Goal: Task Accomplishment & Management: Manage account settings

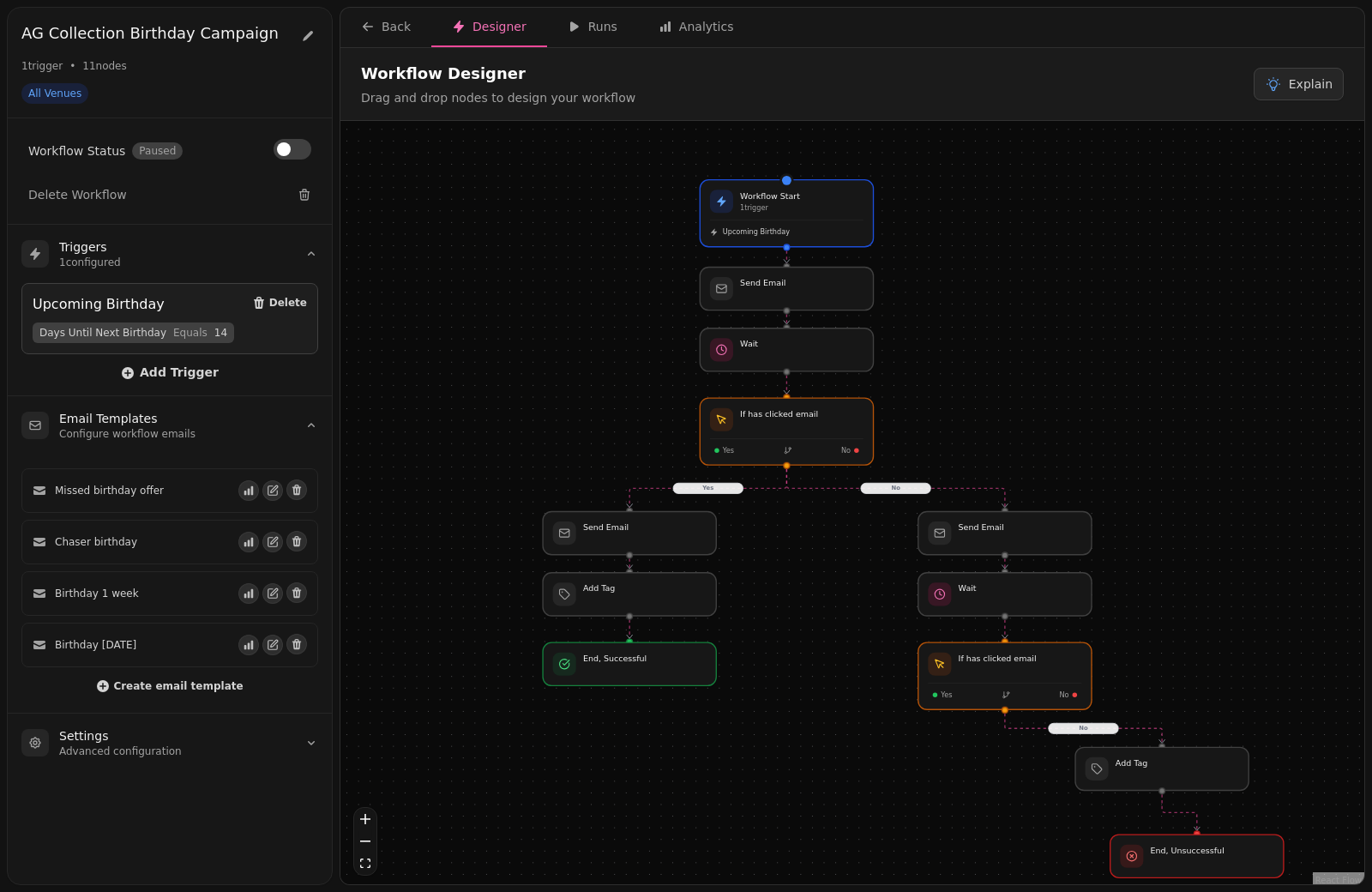
drag, startPoint x: 537, startPoint y: 214, endPoint x: 597, endPoint y: 237, distance: 64.3
click at [597, 237] on div "No Yes No Workflow Start 1 trigger Upcoming Birthday End, Successful Send Email…" at bounding box center [852, 505] width 1024 height 768
click at [367, 33] on icon "button" at bounding box center [368, 27] width 14 height 14
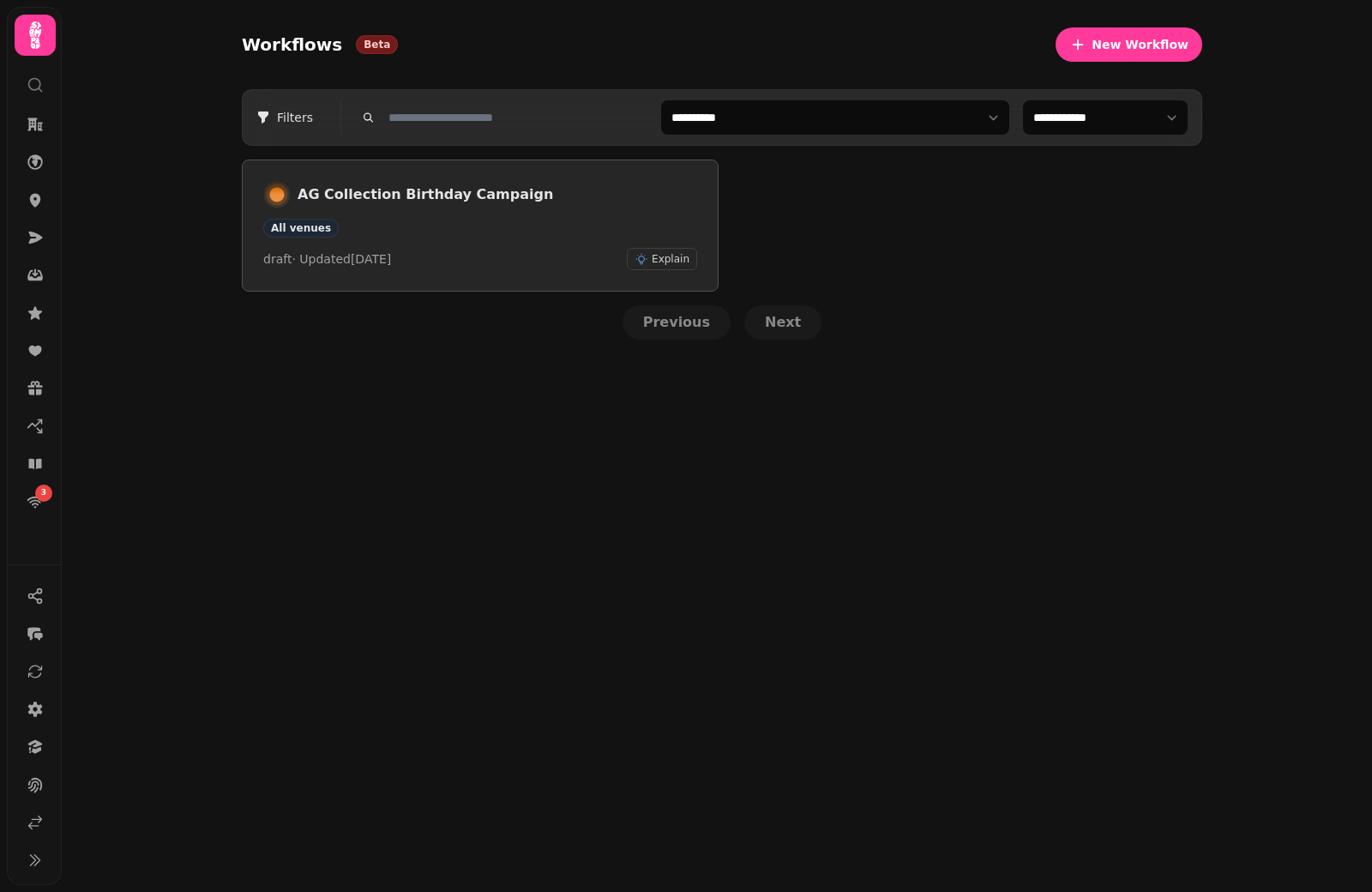
click at [515, 232] on div "All venues" at bounding box center [480, 228] width 434 height 19
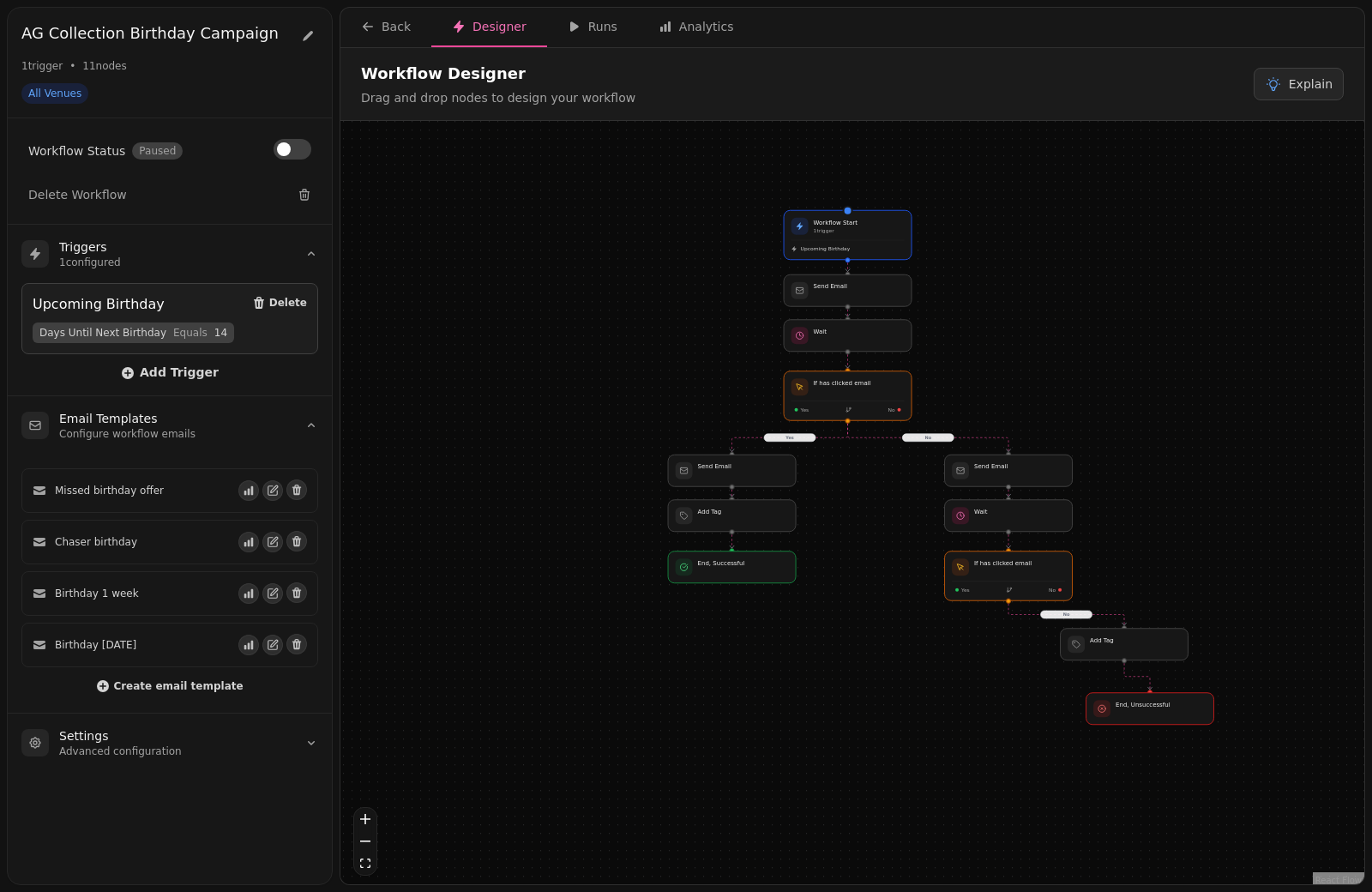
drag, startPoint x: 931, startPoint y: 366, endPoint x: 1061, endPoint y: 364, distance: 130.0
click at [1061, 364] on div "No Yes No Workflow Start 1 trigger Upcoming Birthday End, Successful Send Email…" at bounding box center [852, 505] width 1024 height 768
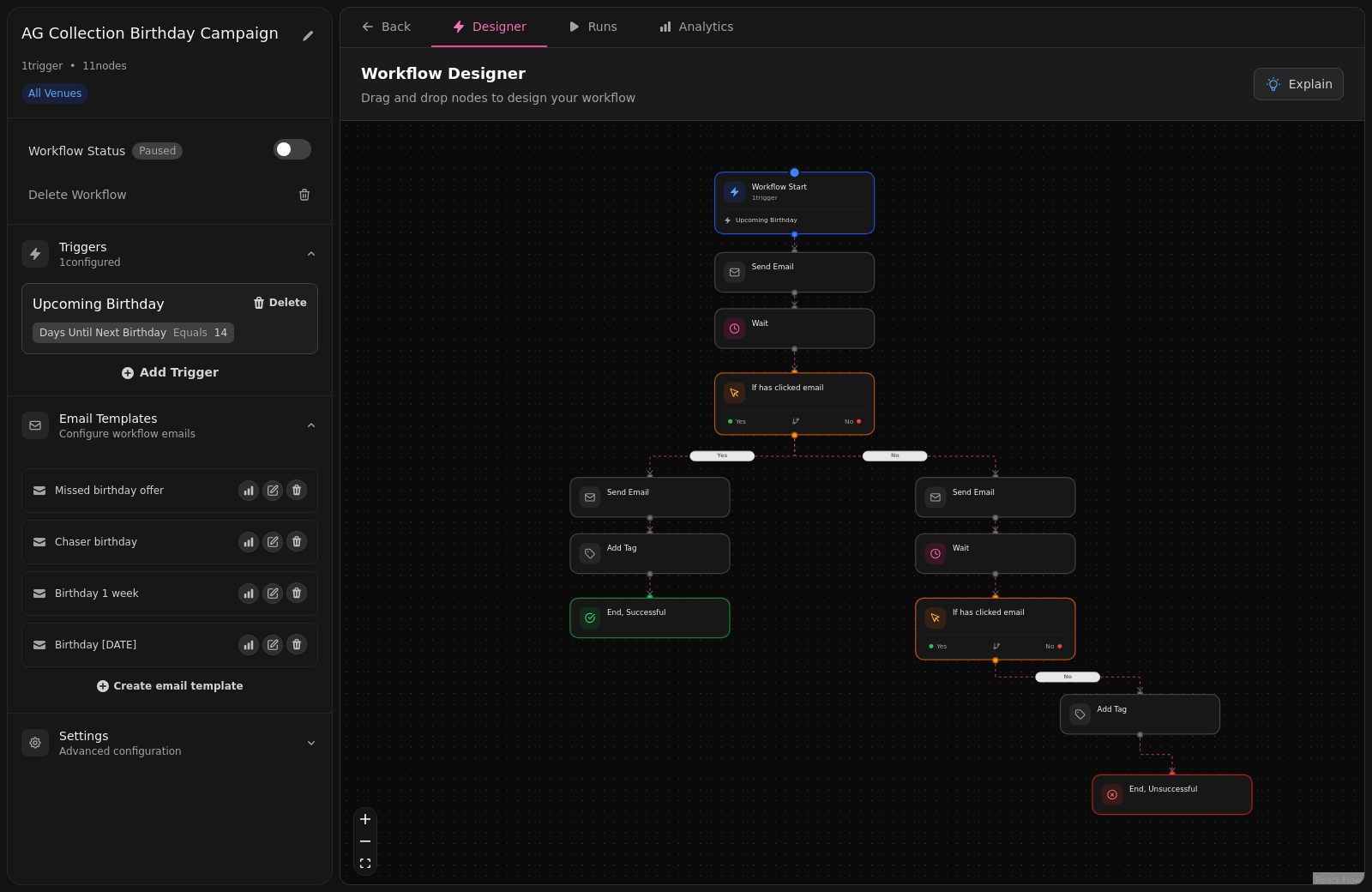
click at [1066, 364] on div "No Yes No Workflow Start 1 trigger Upcoming Birthday End, Successful Send Email…" at bounding box center [852, 505] width 1024 height 768
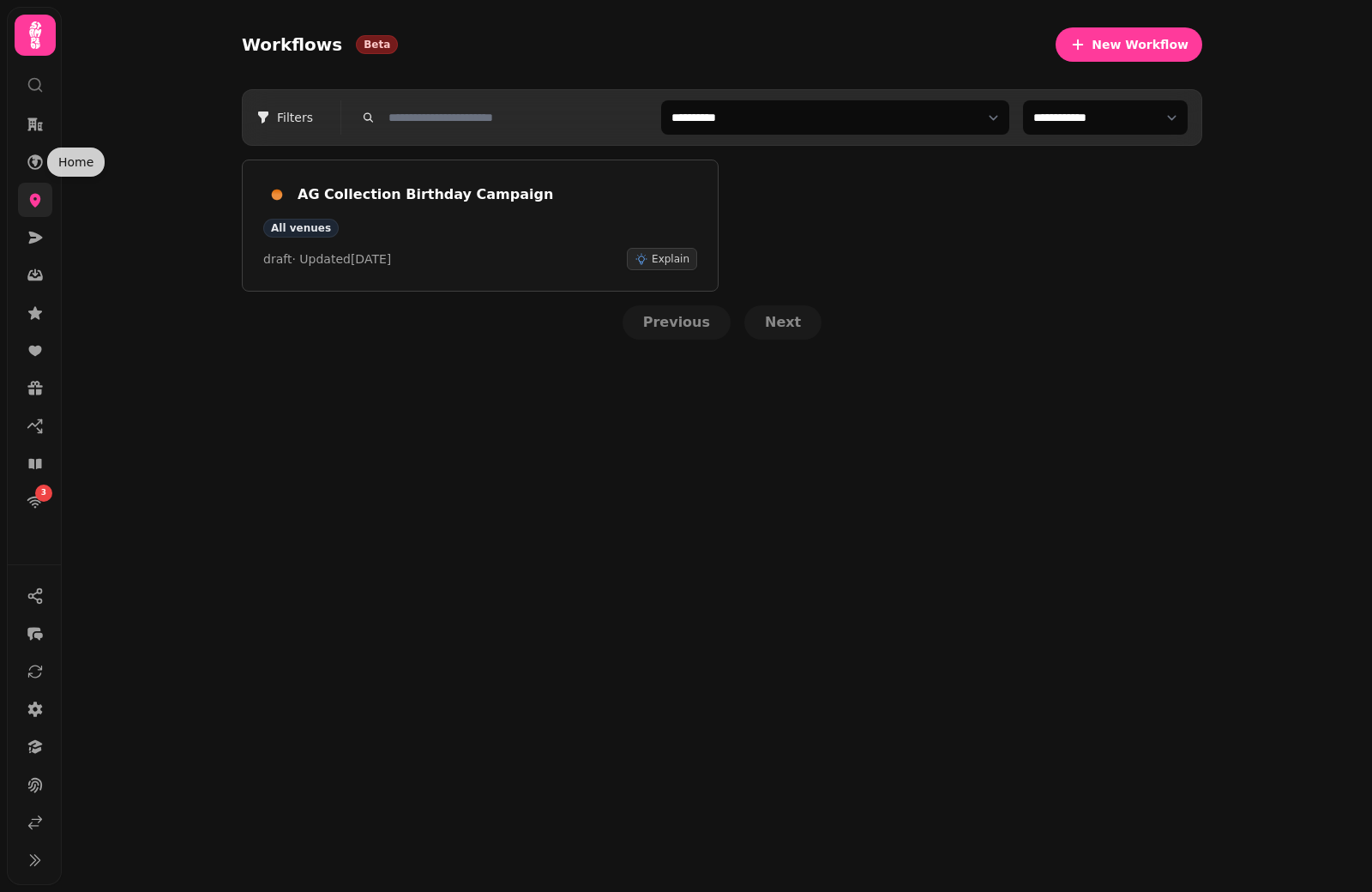
click at [37, 197] on icon at bounding box center [36, 201] width 11 height 14
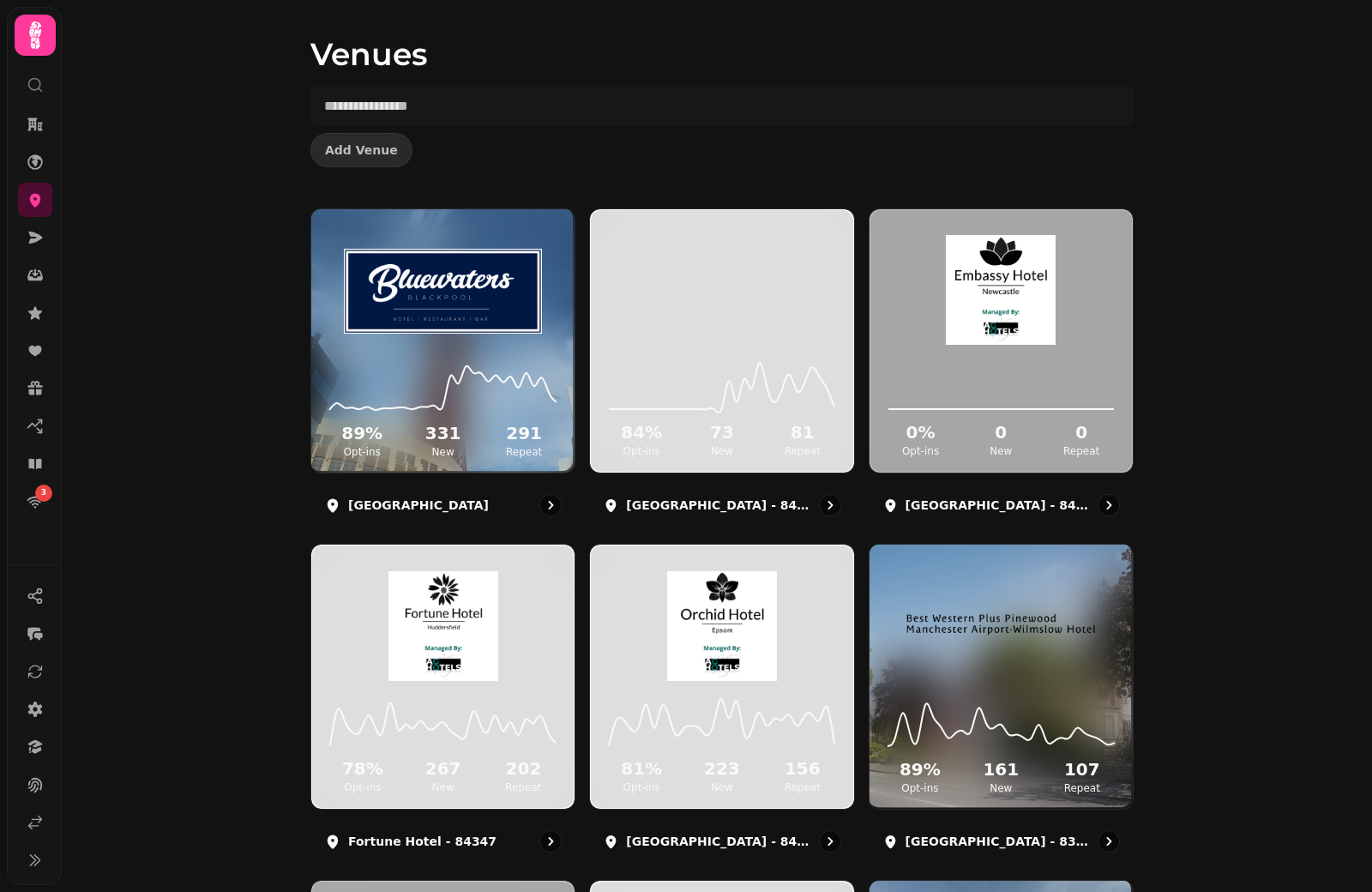
scroll to position [47, 0]
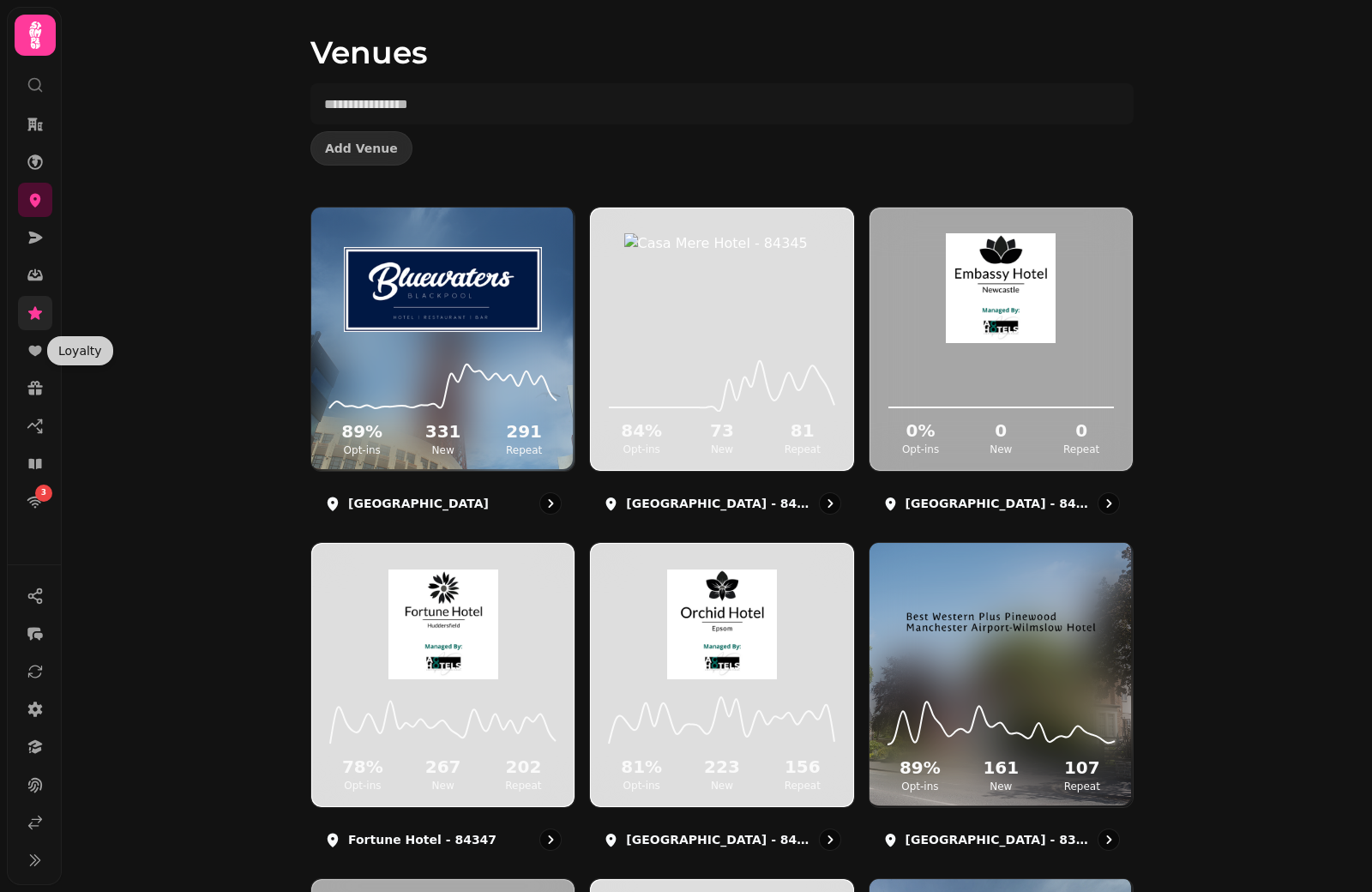
click at [35, 328] on link at bounding box center [36, 314] width 35 height 35
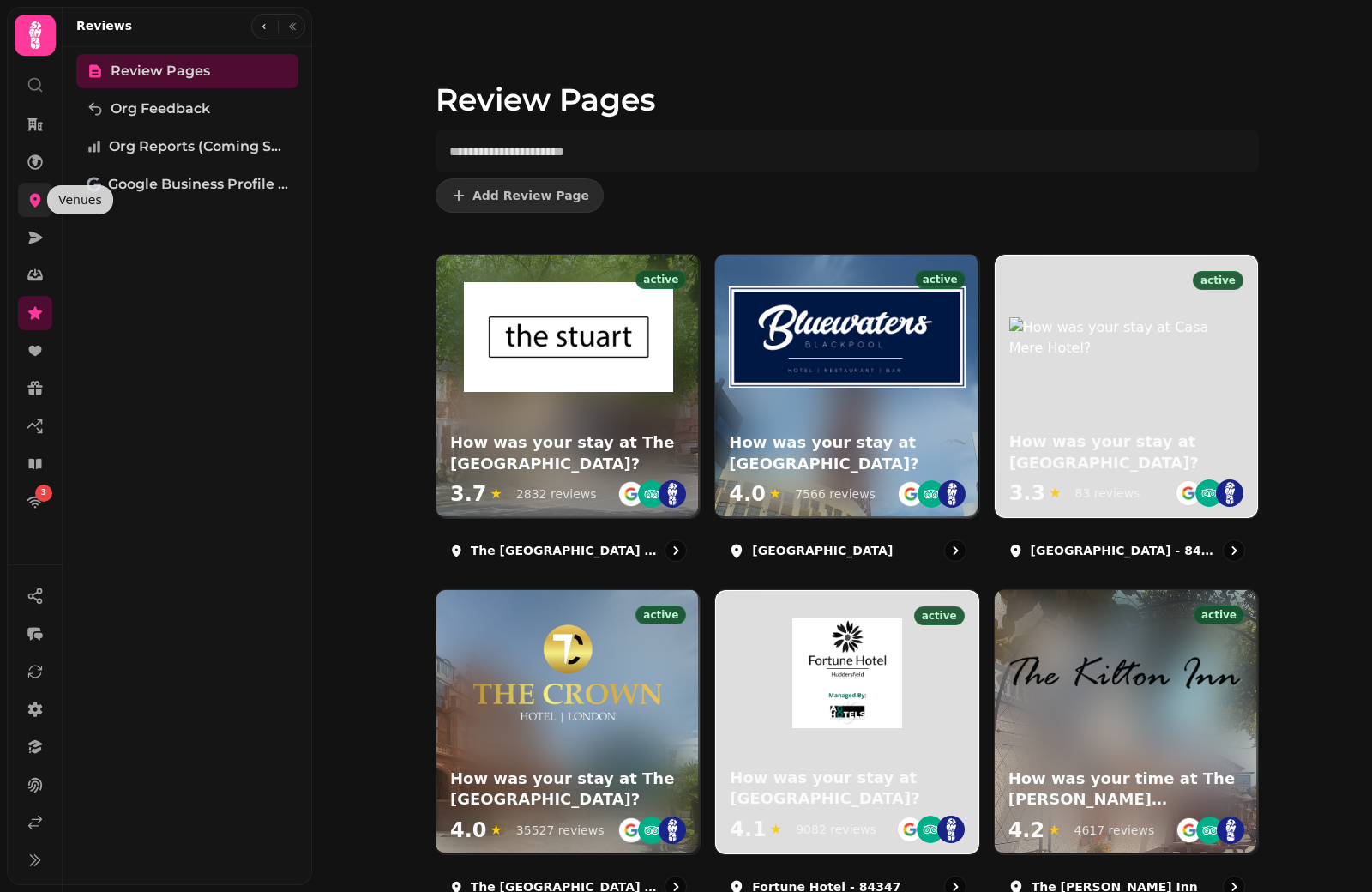
click at [36, 203] on icon at bounding box center [36, 201] width 11 height 14
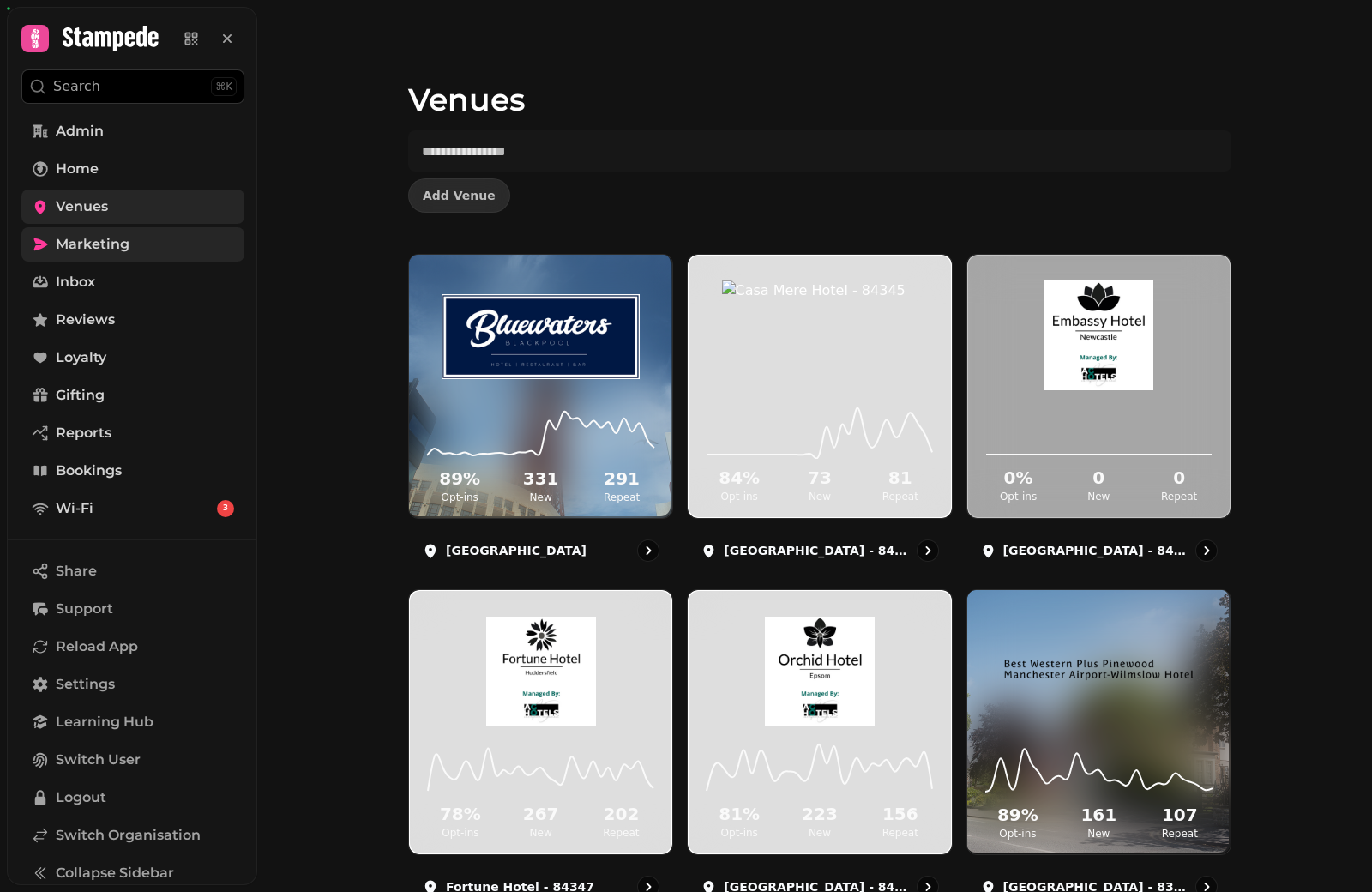
click at [146, 242] on link "Marketing" at bounding box center [133, 245] width 223 height 35
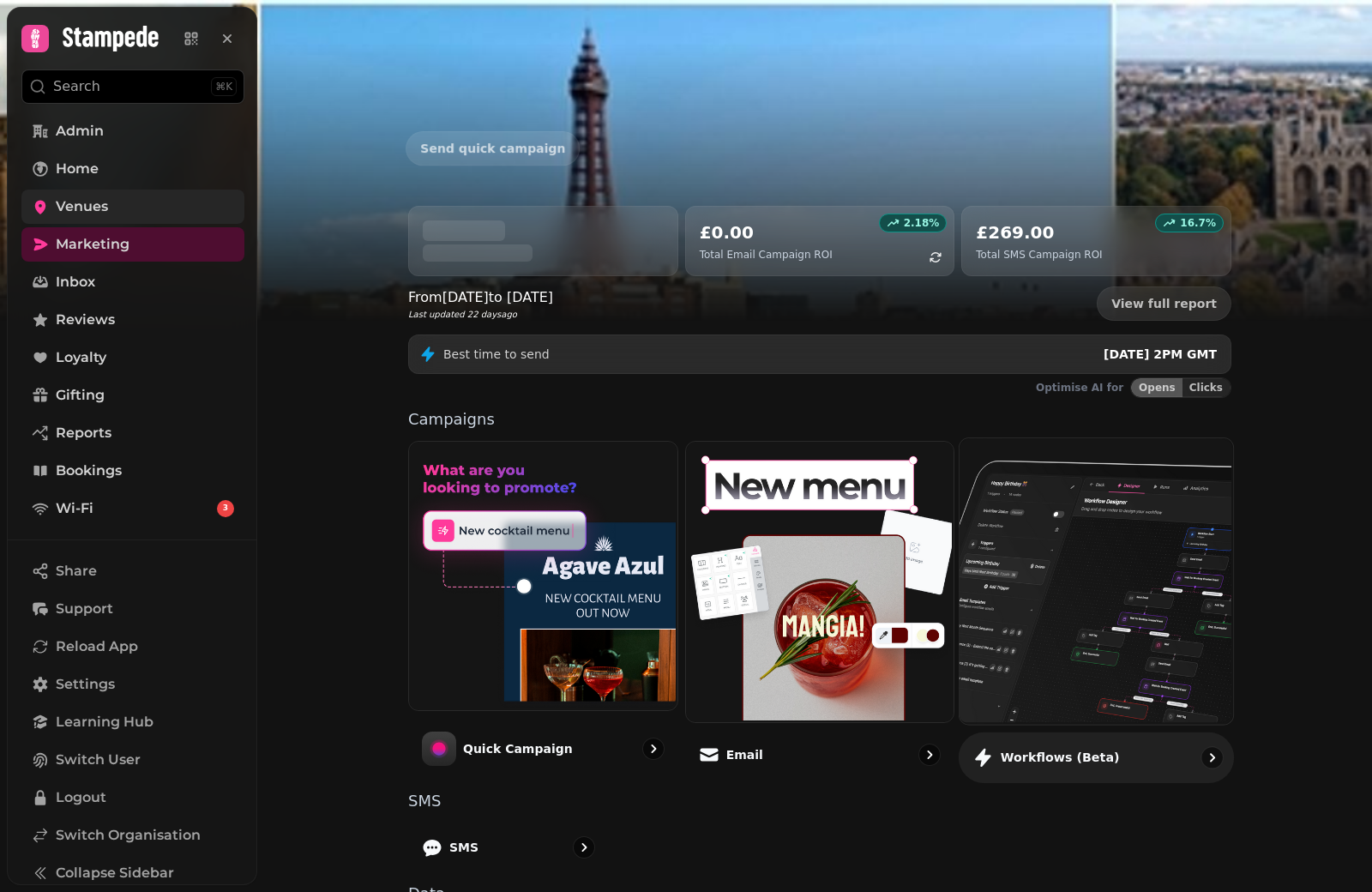
click at [1043, 549] on img at bounding box center [1094, 579] width 274 height 286
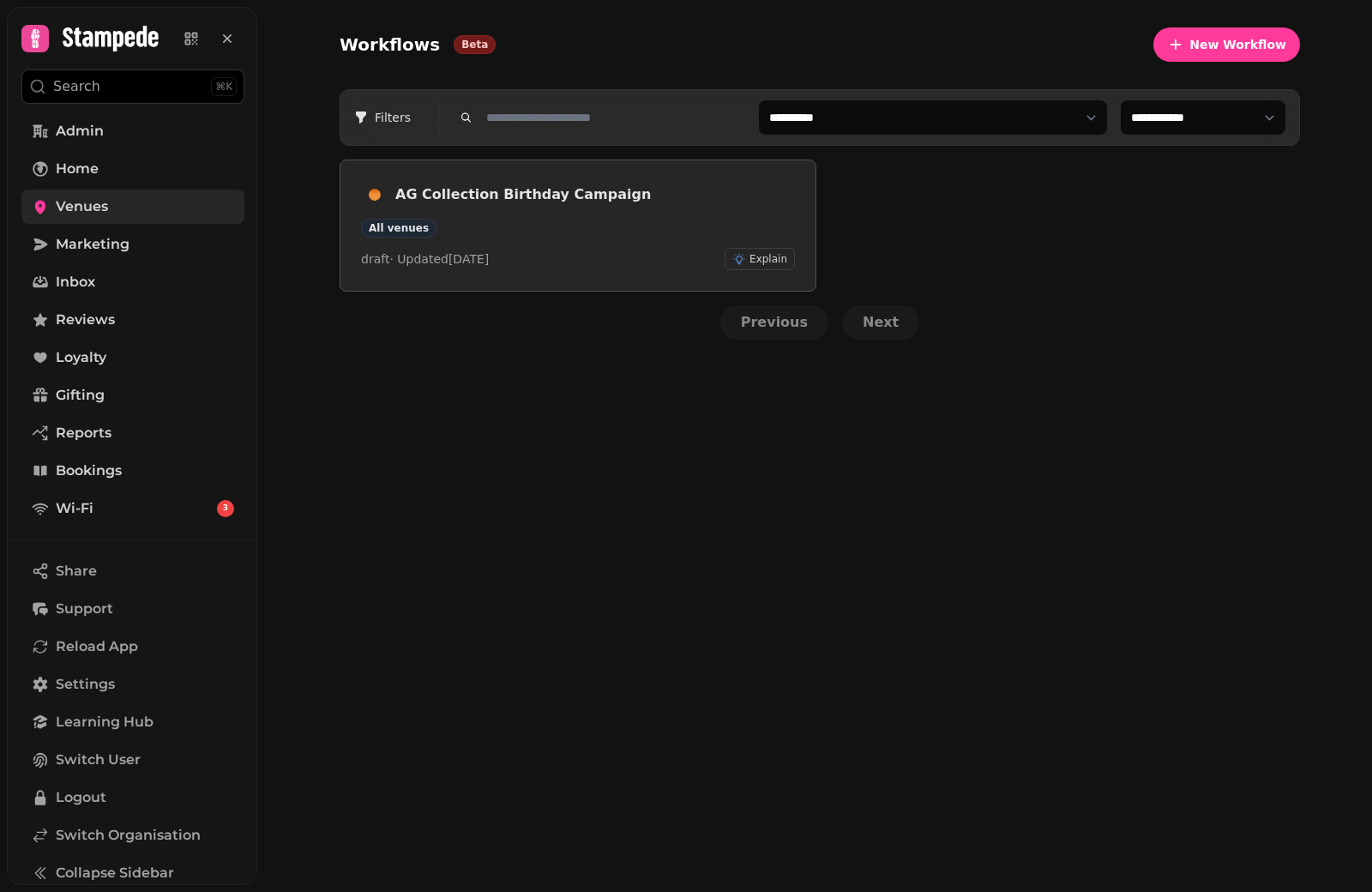
click at [587, 228] on div "All venues" at bounding box center [578, 228] width 434 height 19
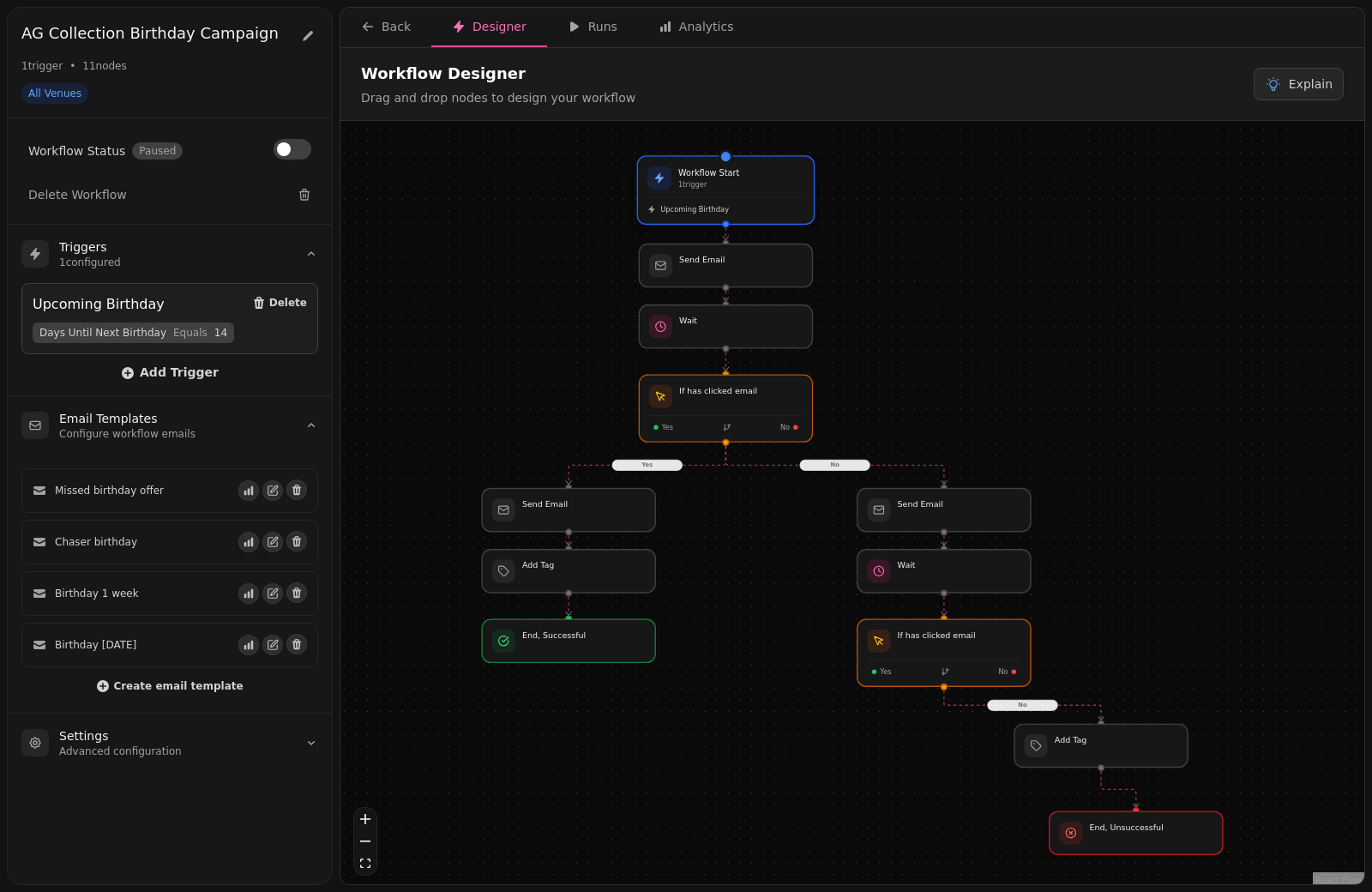
click at [744, 215] on div "Workflow Start 1 trigger Upcoming Birthday" at bounding box center [726, 190] width 175 height 67
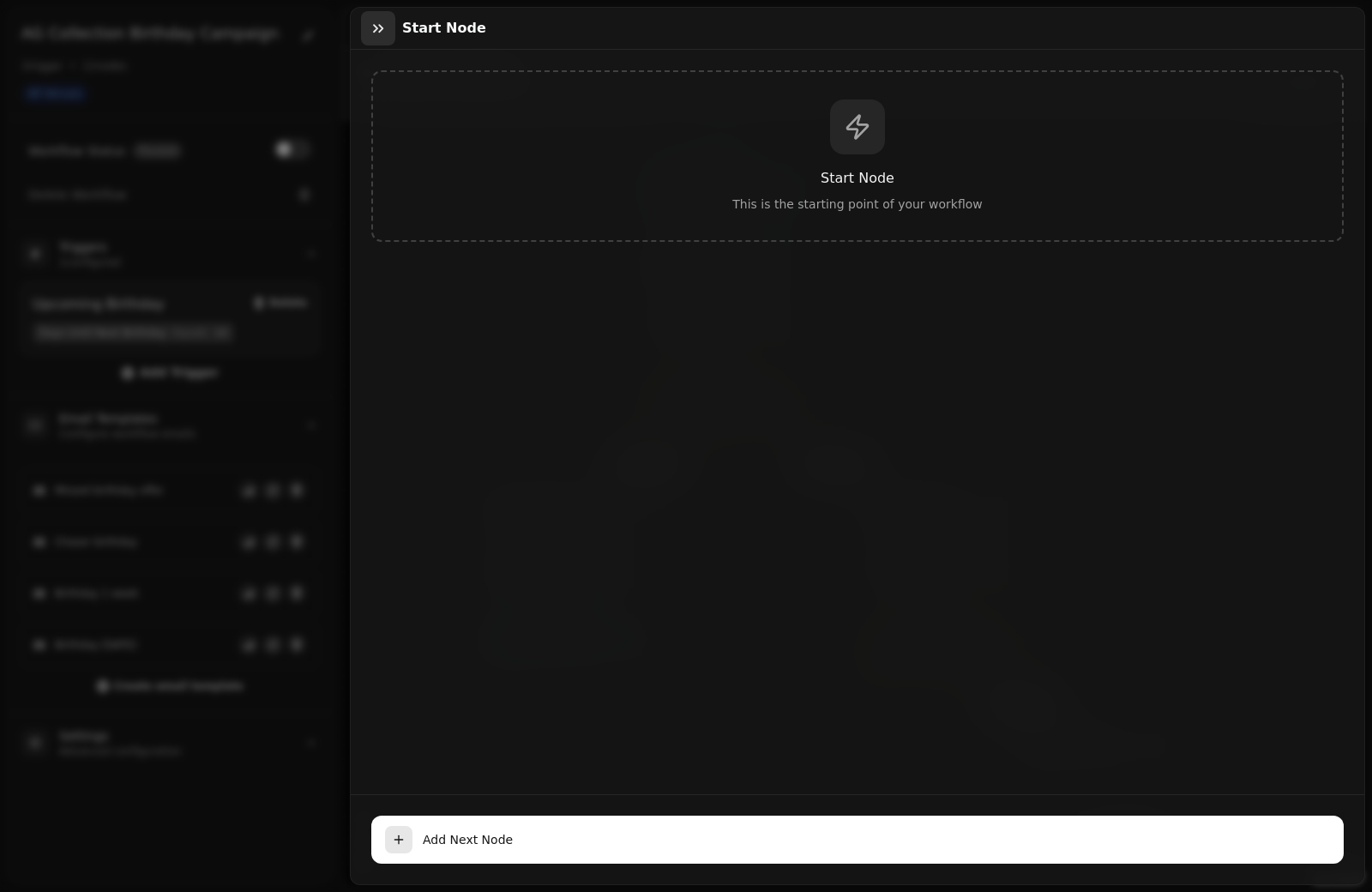
click at [380, 32] on icon "button" at bounding box center [379, 29] width 17 height 17
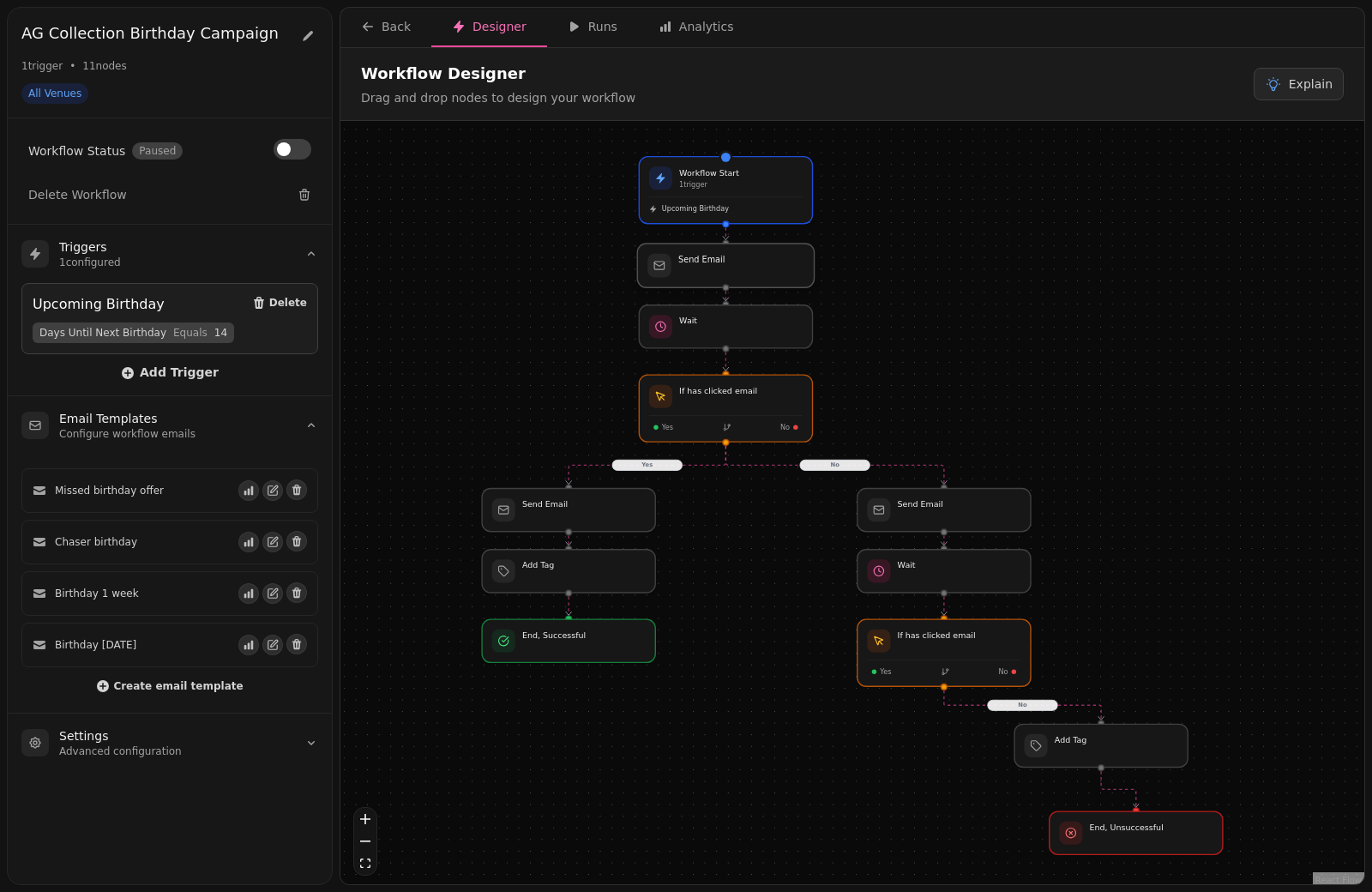
click at [694, 277] on div at bounding box center [725, 265] width 176 height 43
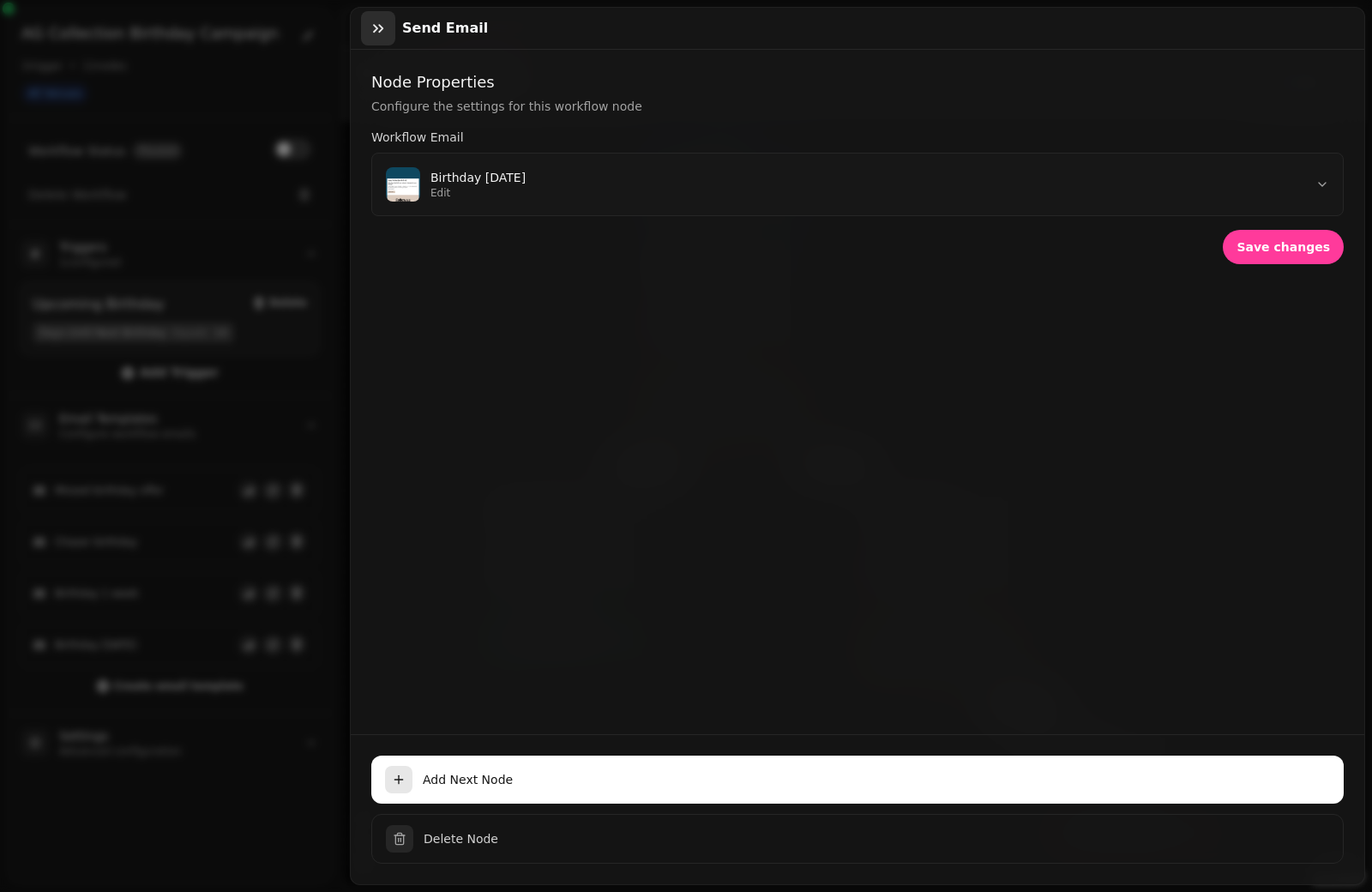
click at [379, 33] on icon "button" at bounding box center [379, 29] width 17 height 17
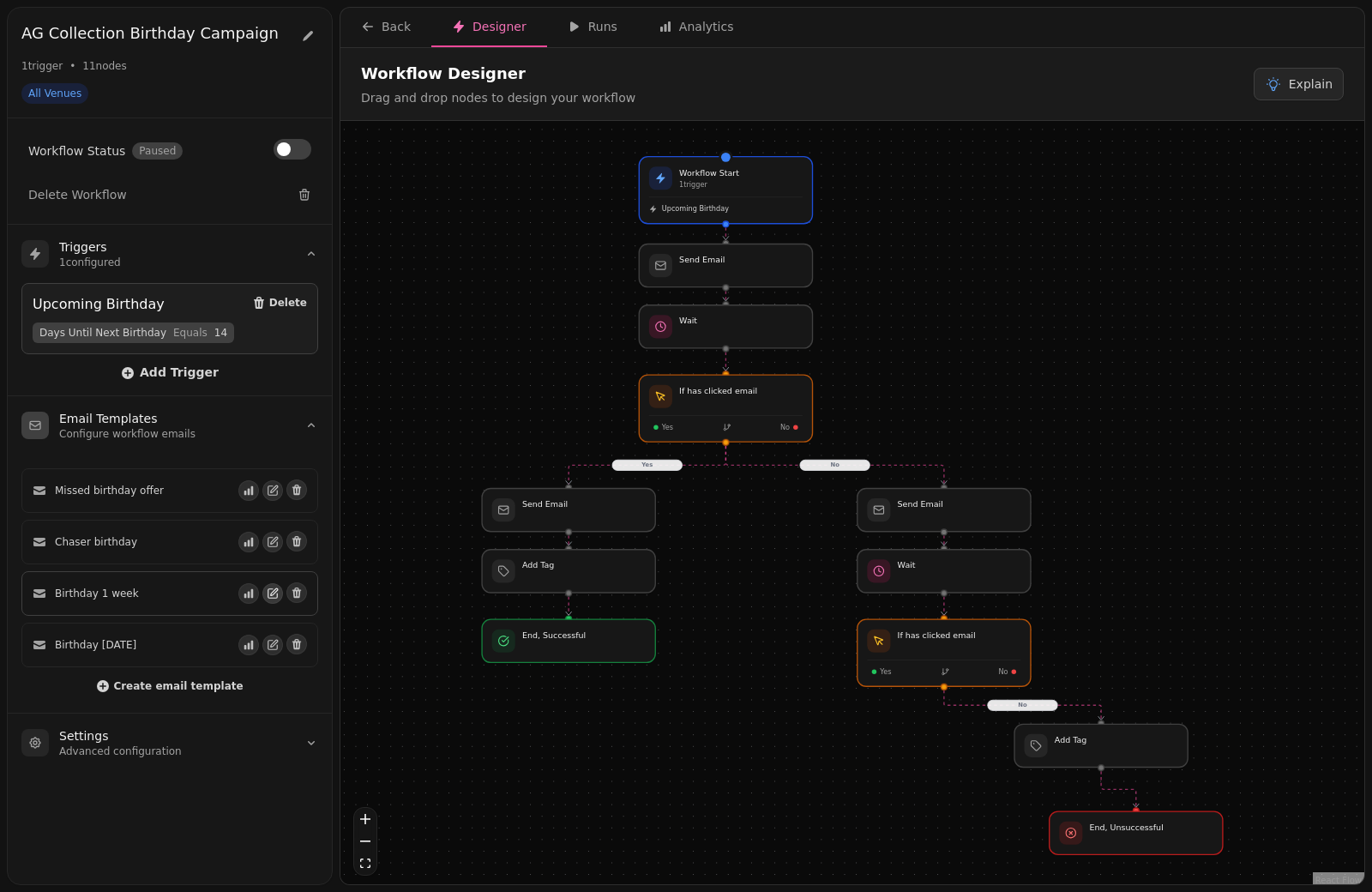
click at [274, 596] on button "button" at bounding box center [273, 594] width 21 height 21
select select "**********"
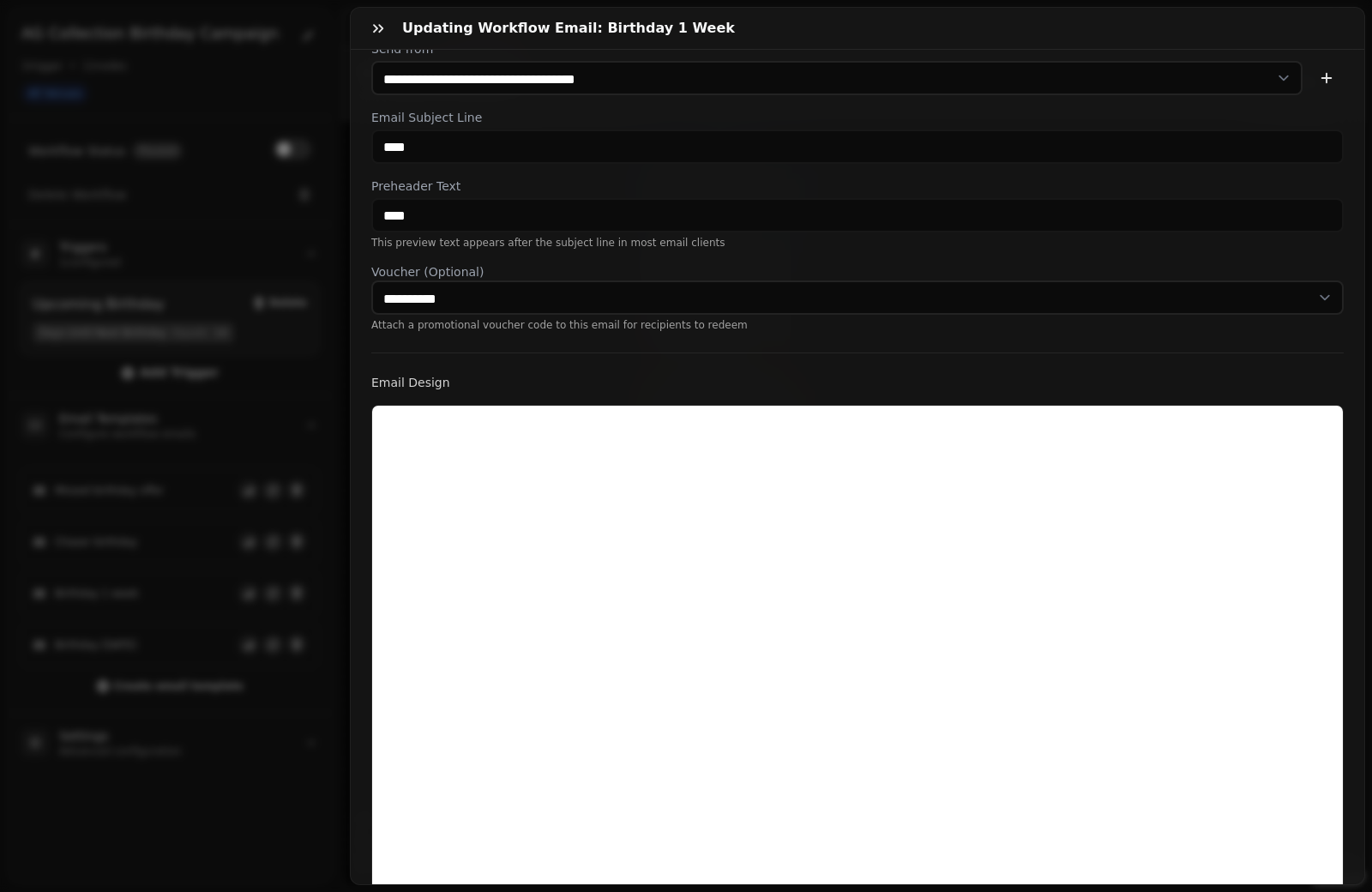
scroll to position [228, 0]
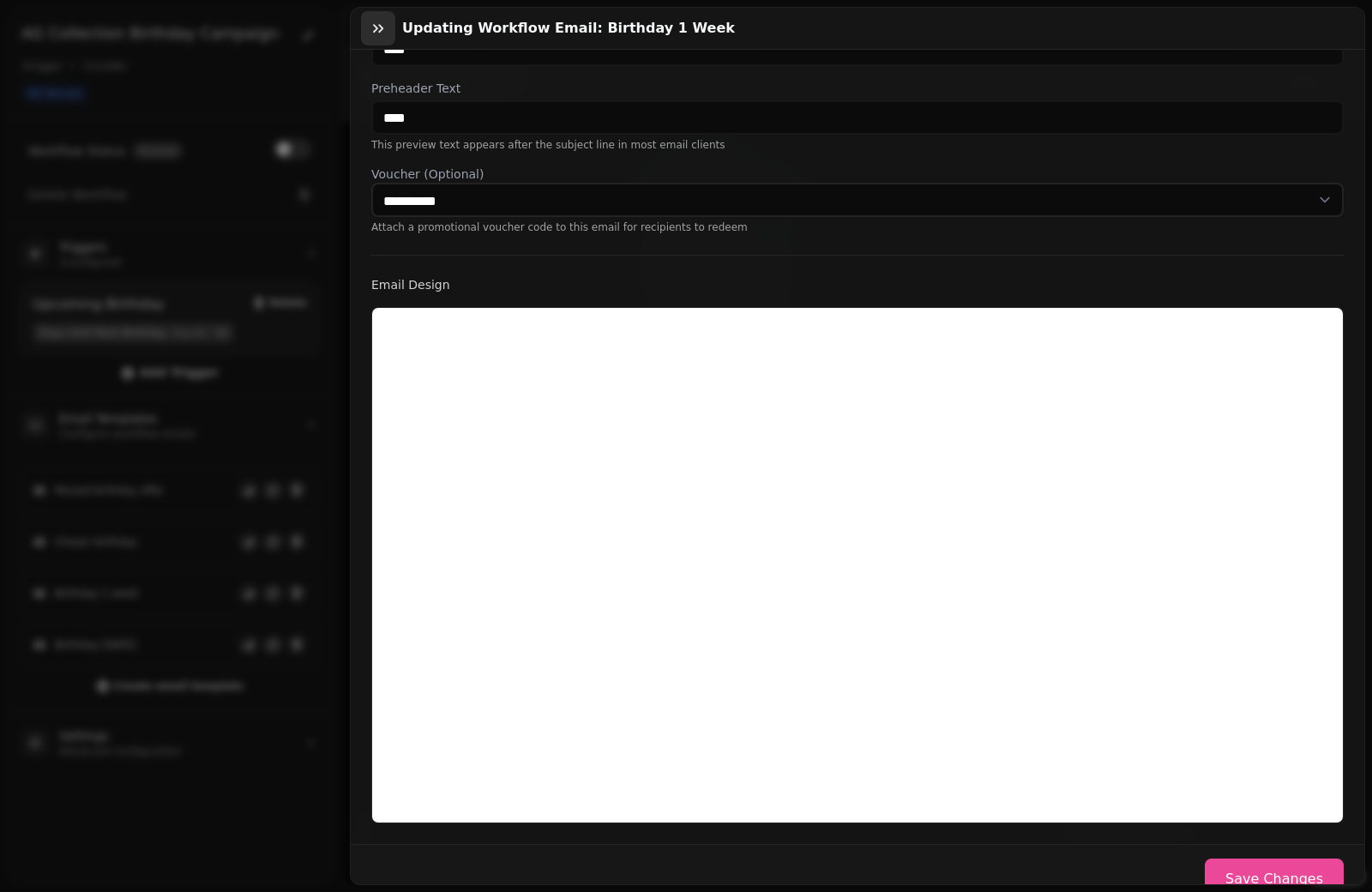
click at [378, 27] on icon "button" at bounding box center [379, 29] width 17 height 17
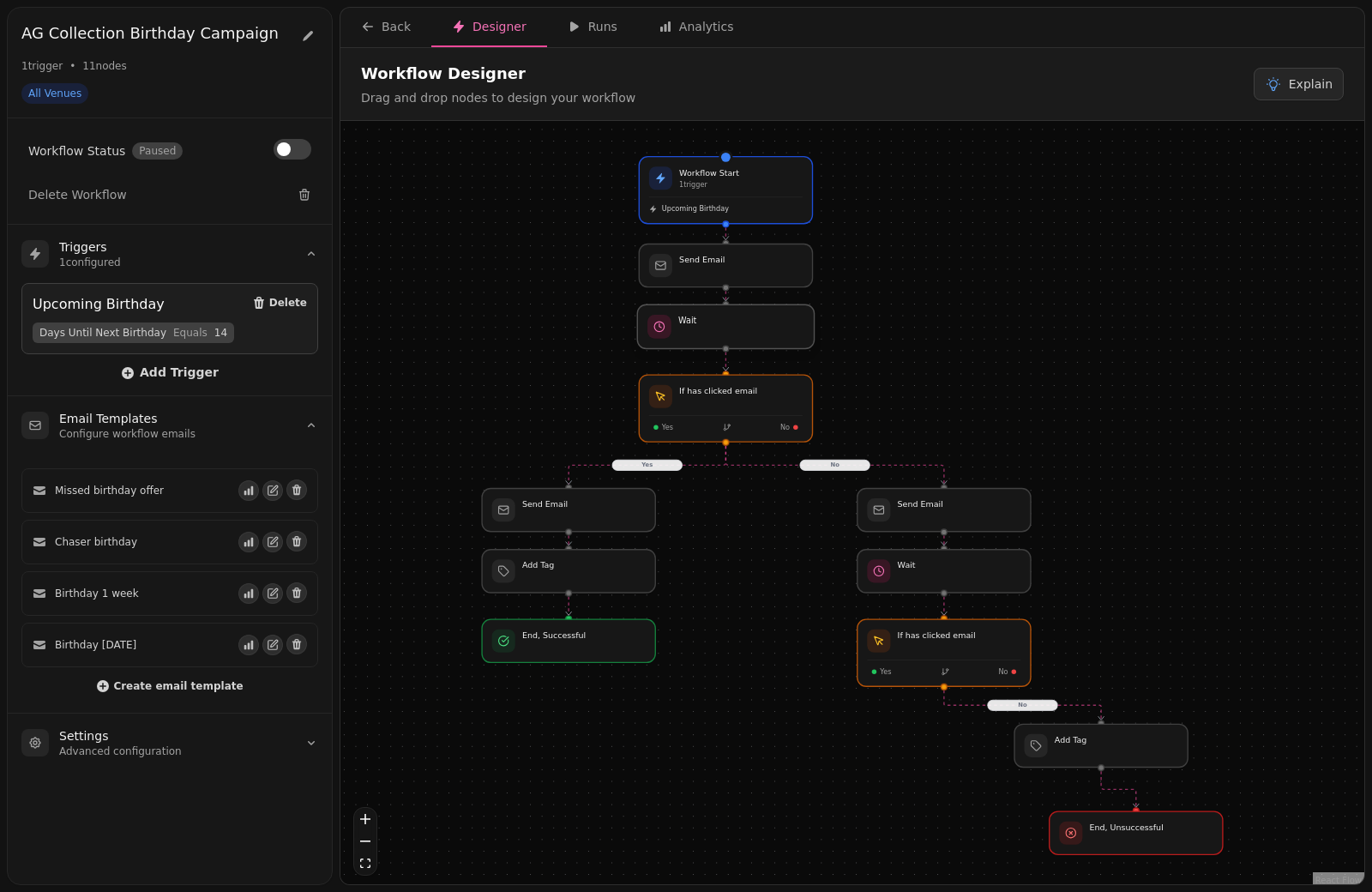
click at [685, 330] on div at bounding box center [725, 327] width 176 height 43
select select "******"
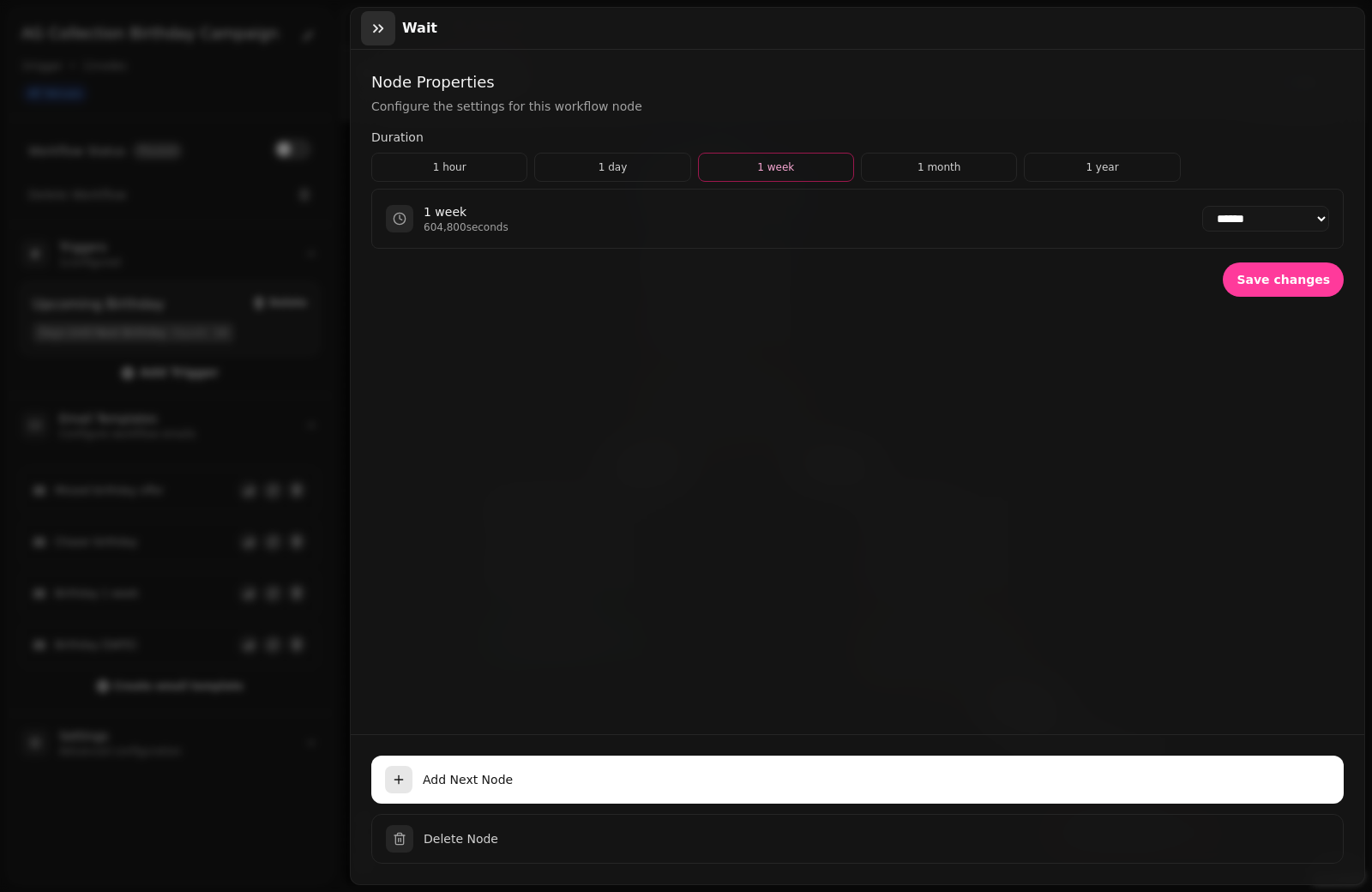
click at [381, 25] on icon "button" at bounding box center [379, 29] width 17 height 17
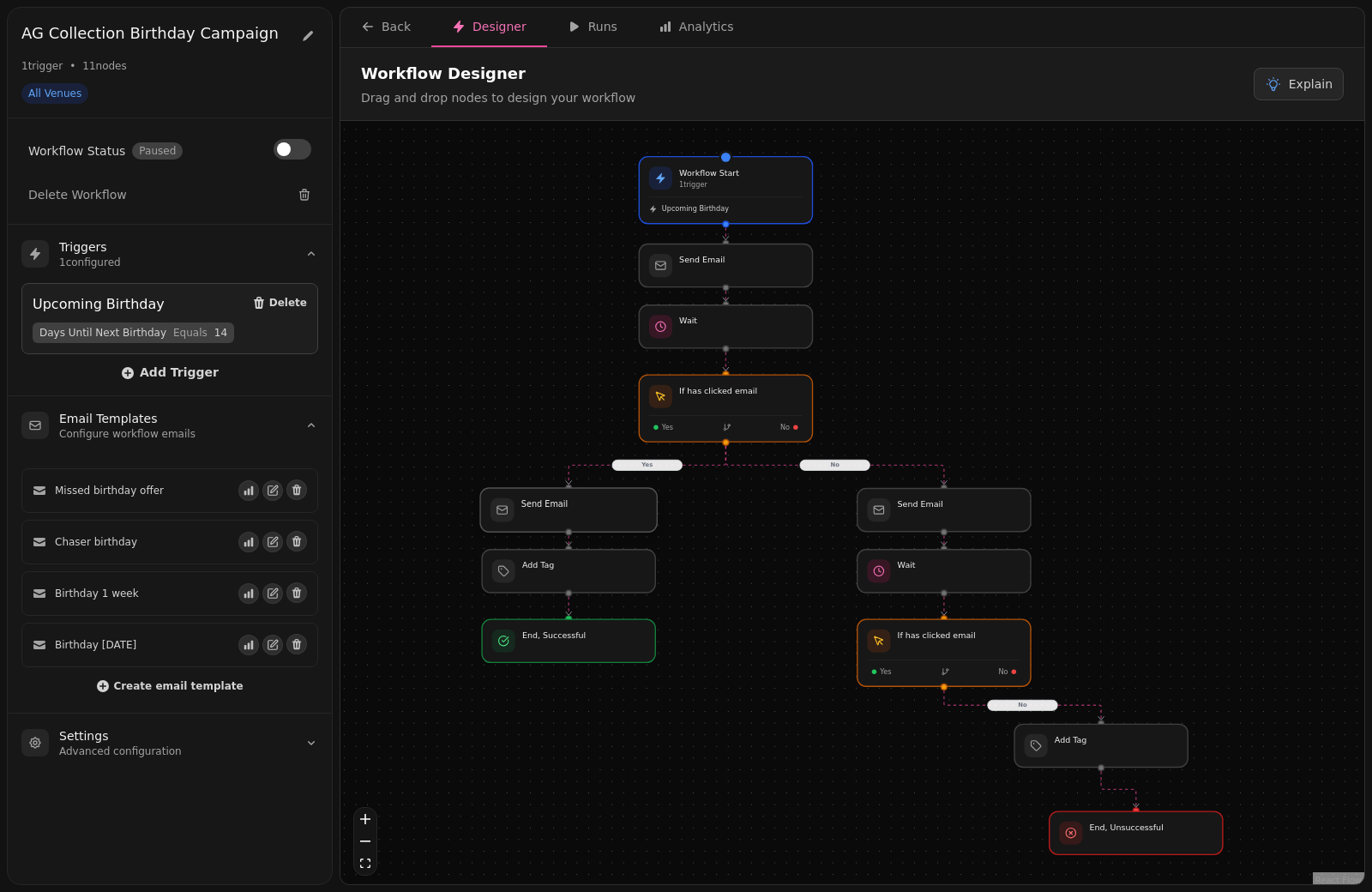
click at [610, 525] on div at bounding box center [568, 510] width 176 height 43
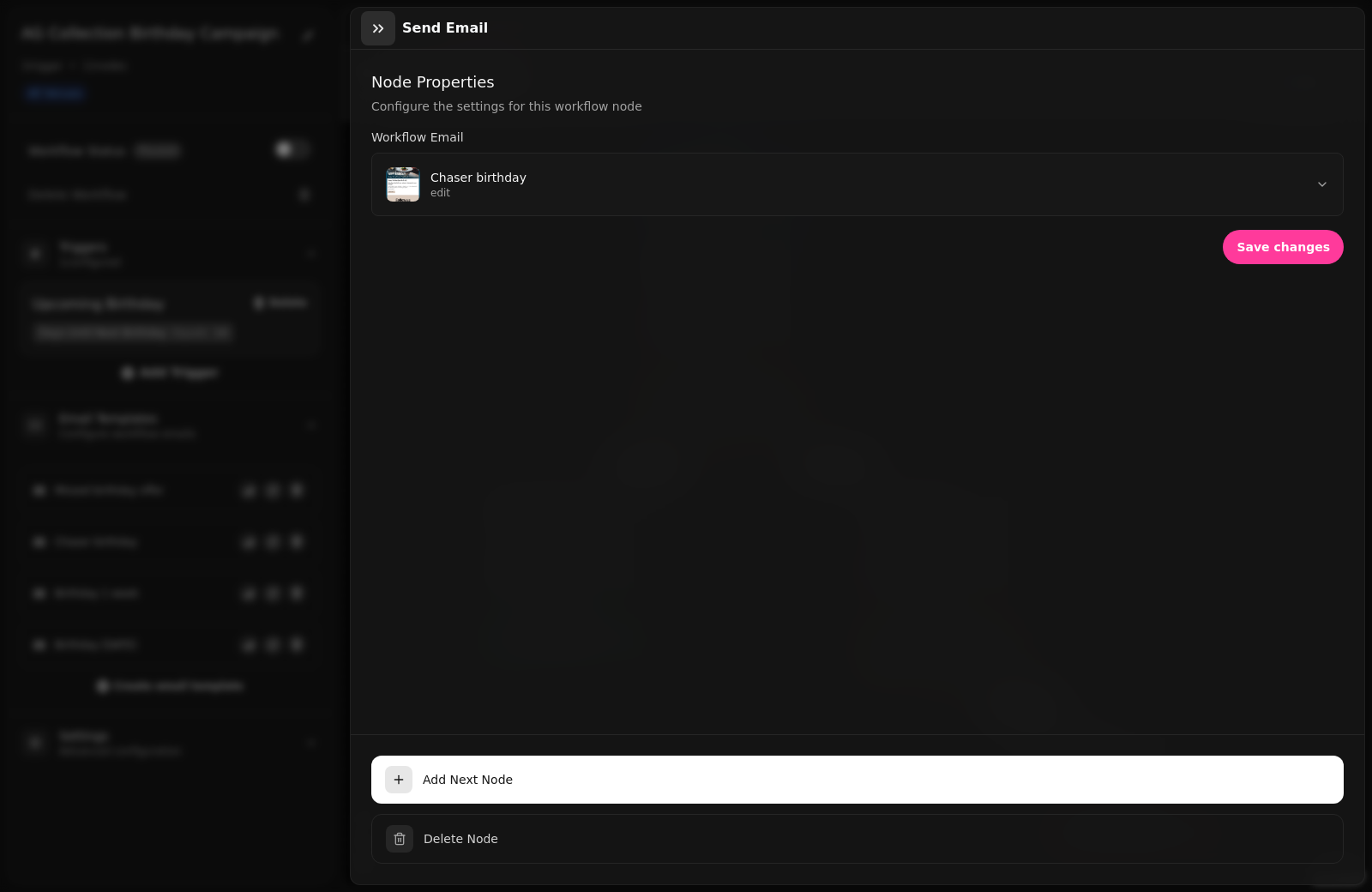
click at [376, 30] on icon "button" at bounding box center [379, 29] width 10 height 9
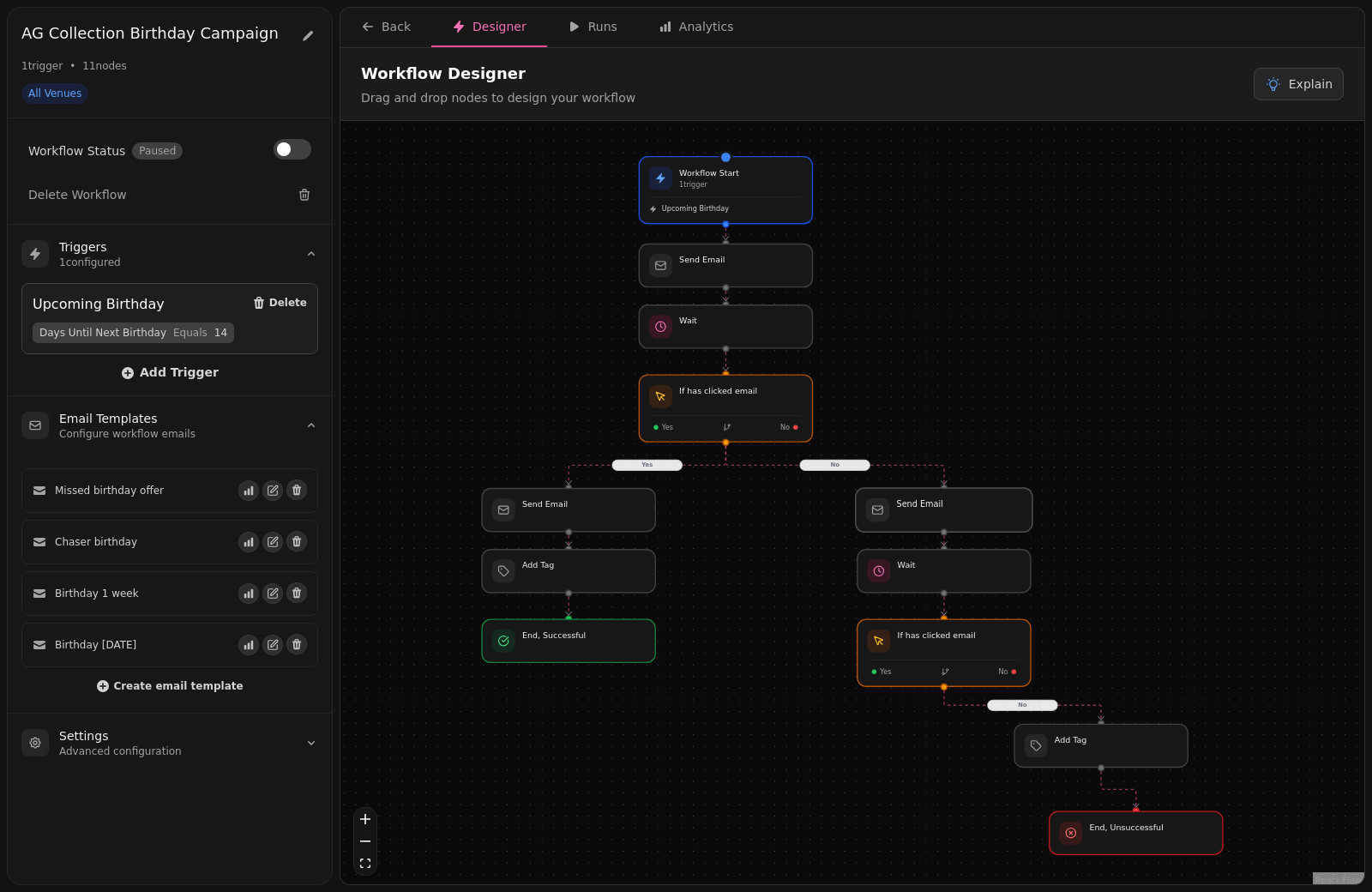
click at [924, 528] on div at bounding box center [944, 510] width 176 height 43
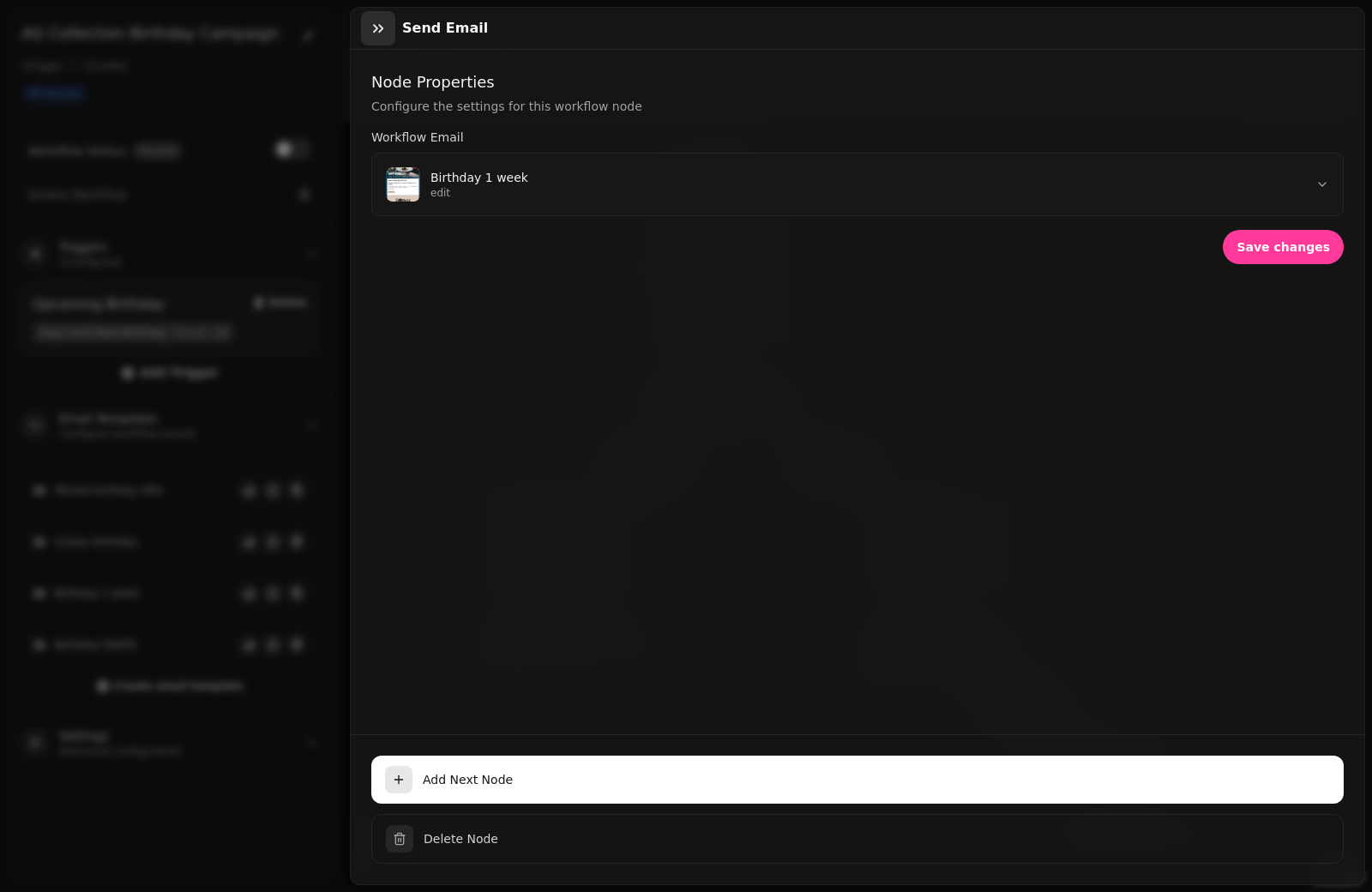
click at [380, 31] on icon "button" at bounding box center [379, 29] width 10 height 9
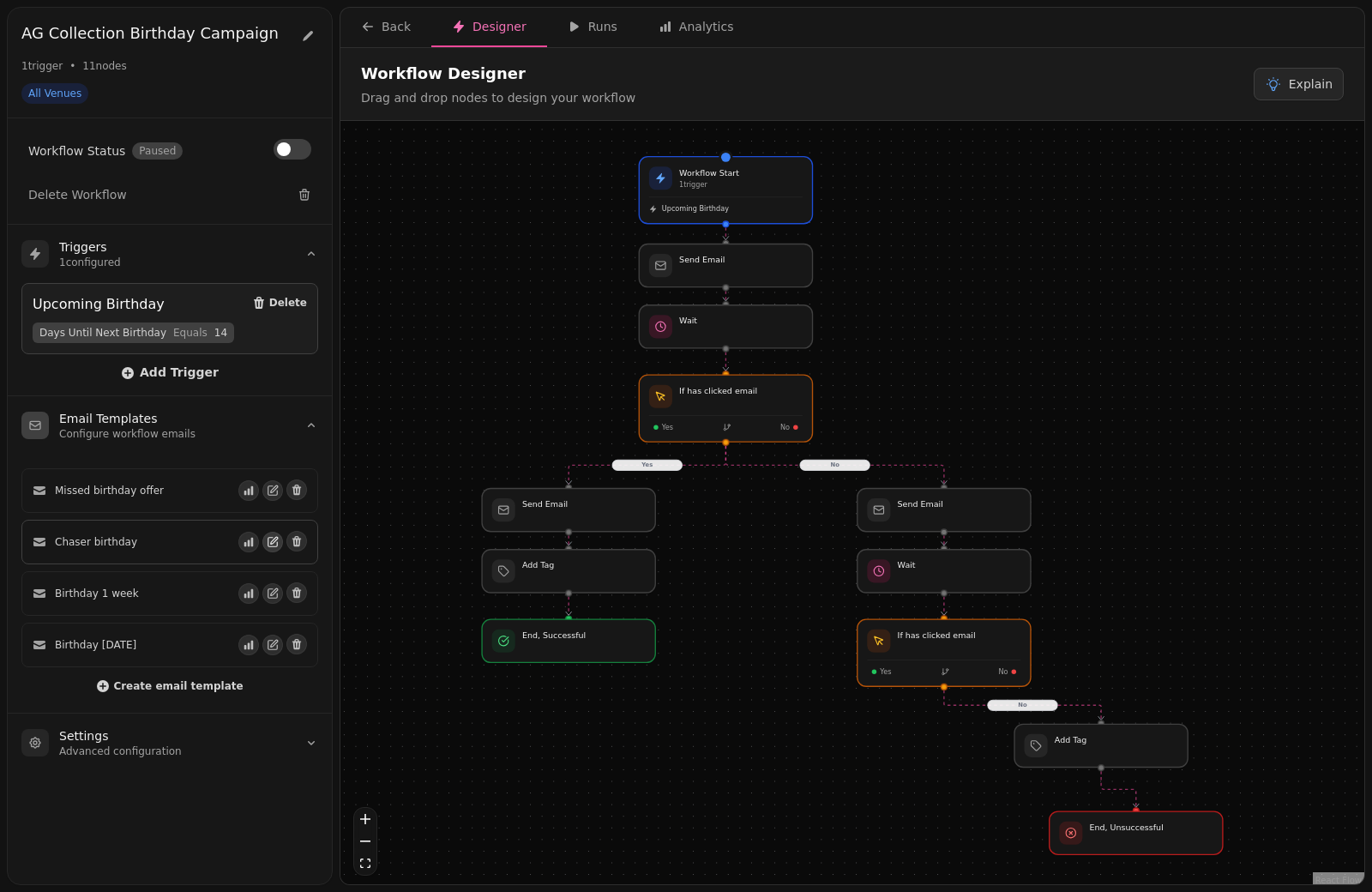
click at [274, 544] on icon "button" at bounding box center [273, 542] width 12 height 12
select select "**********"
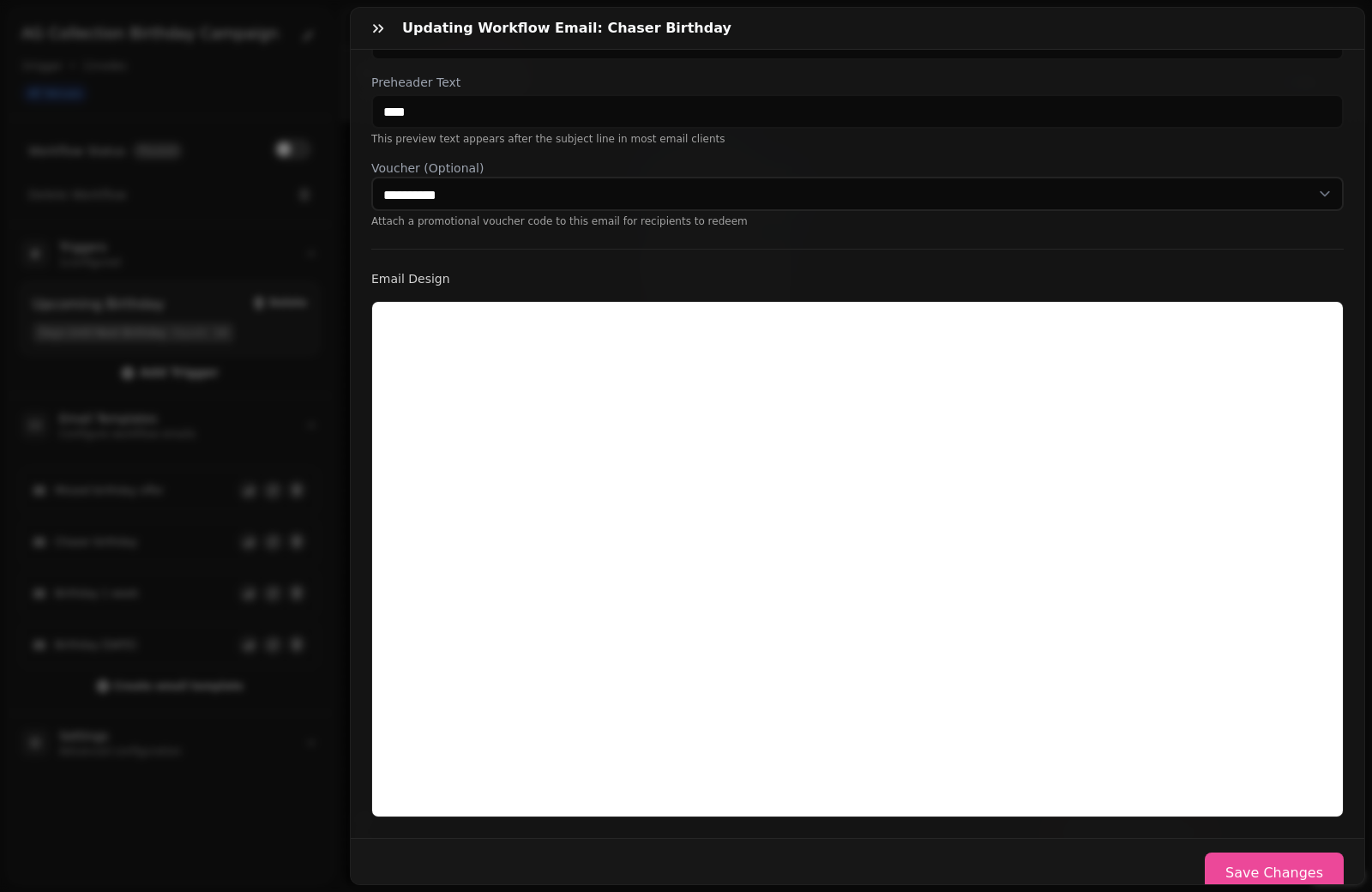
scroll to position [256, 0]
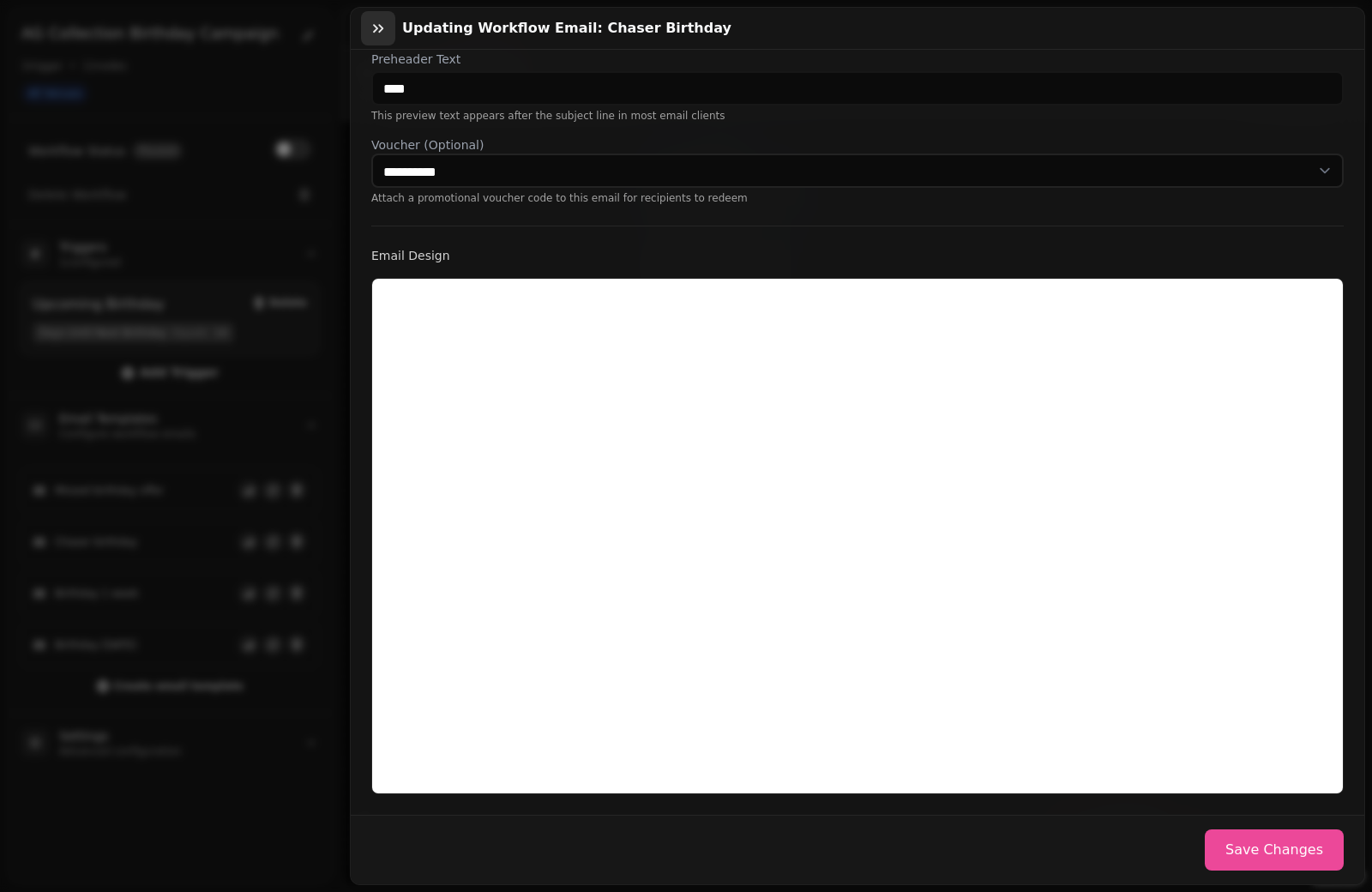
click at [388, 26] on button "button" at bounding box center [379, 29] width 35 height 35
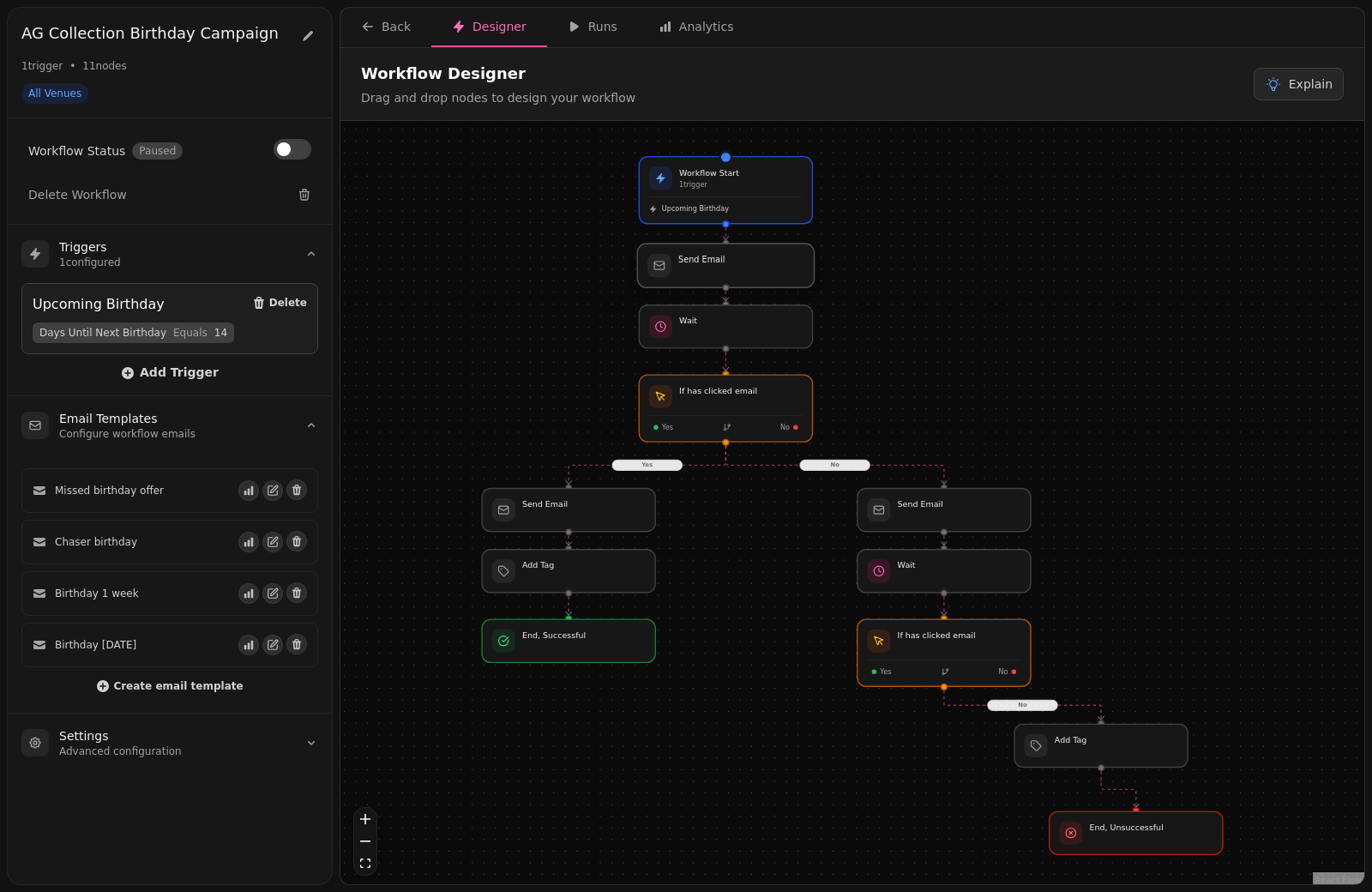
click at [740, 279] on div at bounding box center [725, 265] width 176 height 43
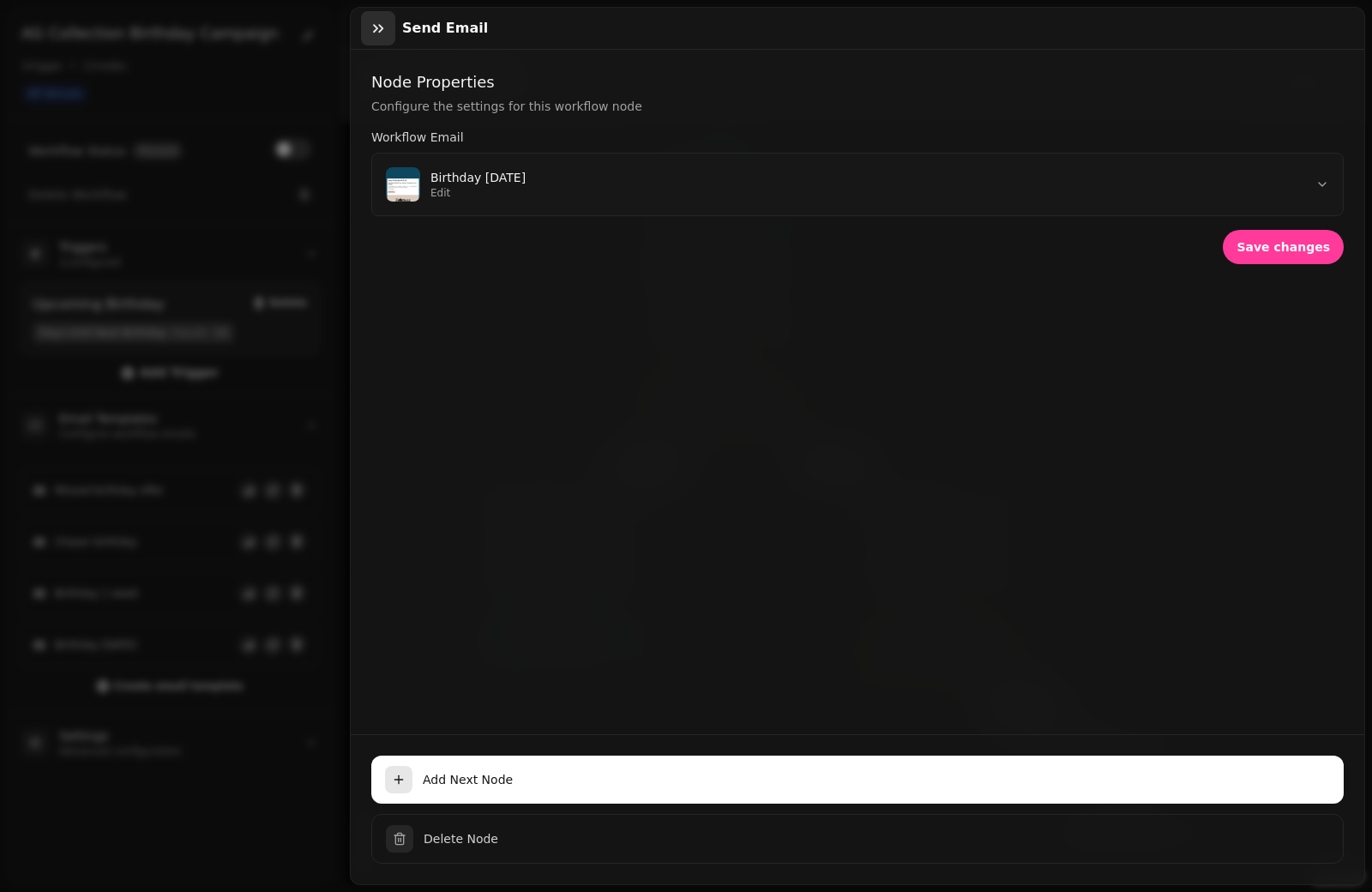
click at [392, 30] on button "button" at bounding box center [379, 29] width 35 height 35
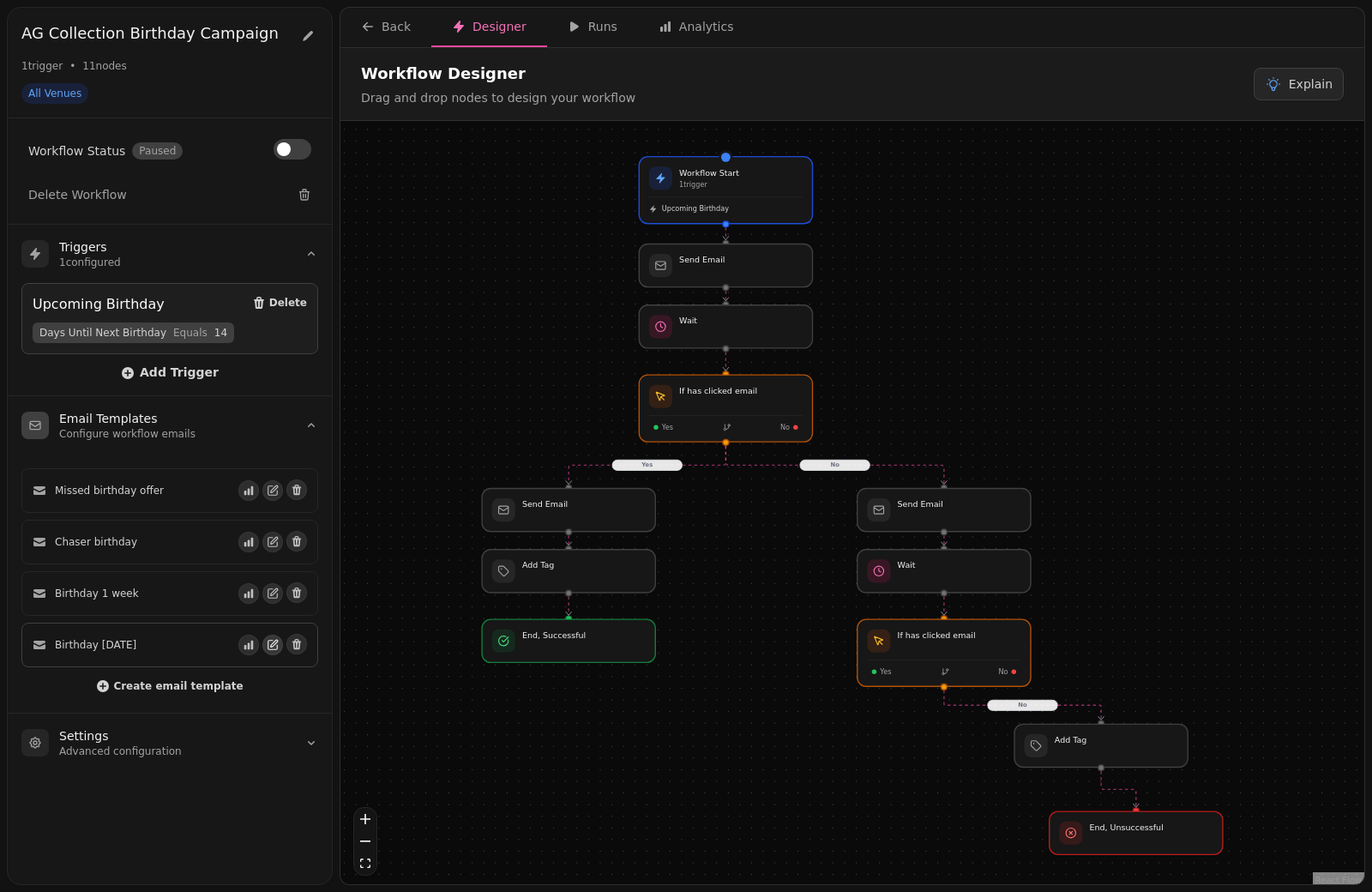
click at [274, 648] on button "button" at bounding box center [273, 645] width 21 height 21
select select "**********"
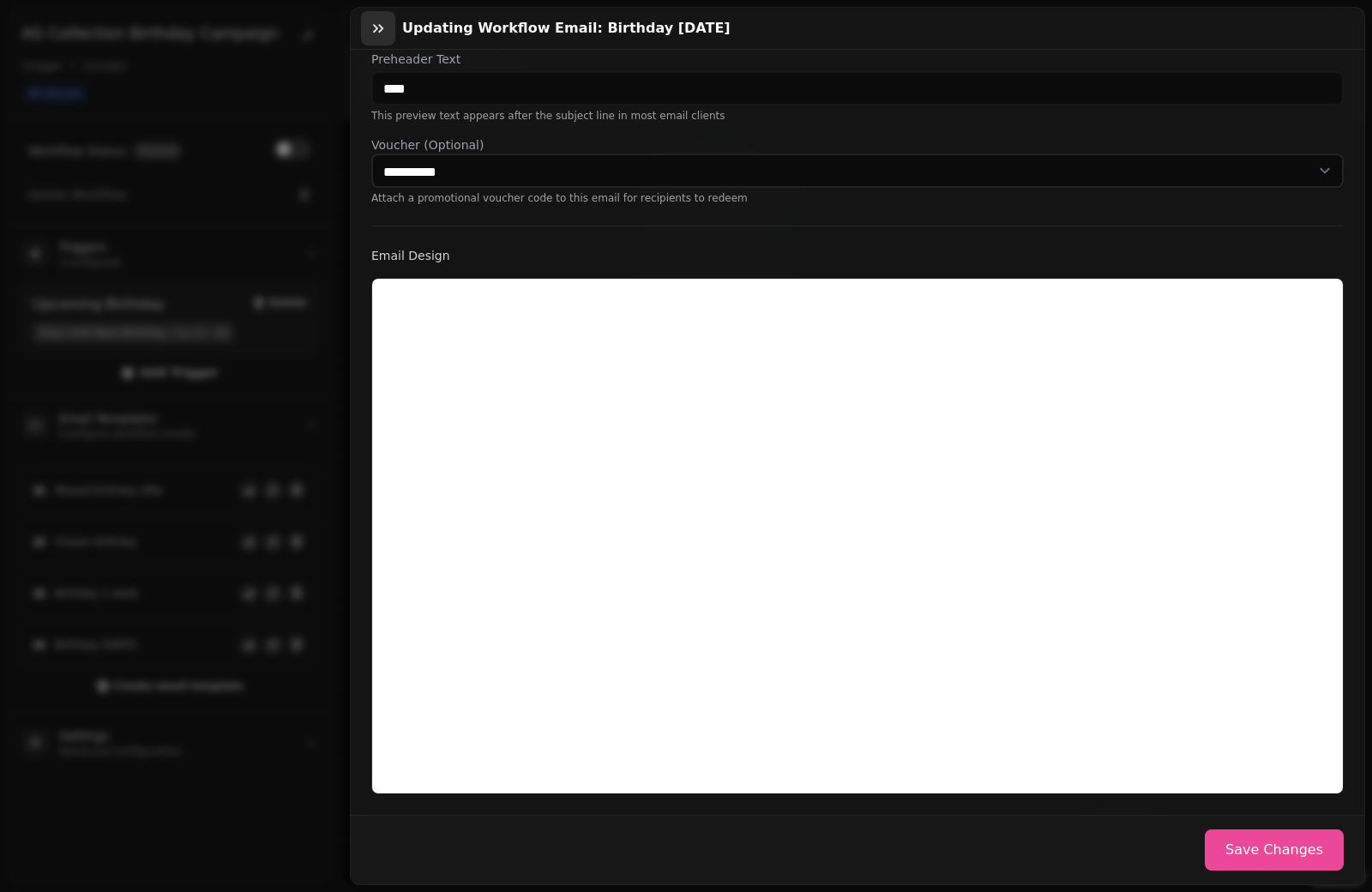
click at [380, 41] on button "button" at bounding box center [379, 29] width 35 height 35
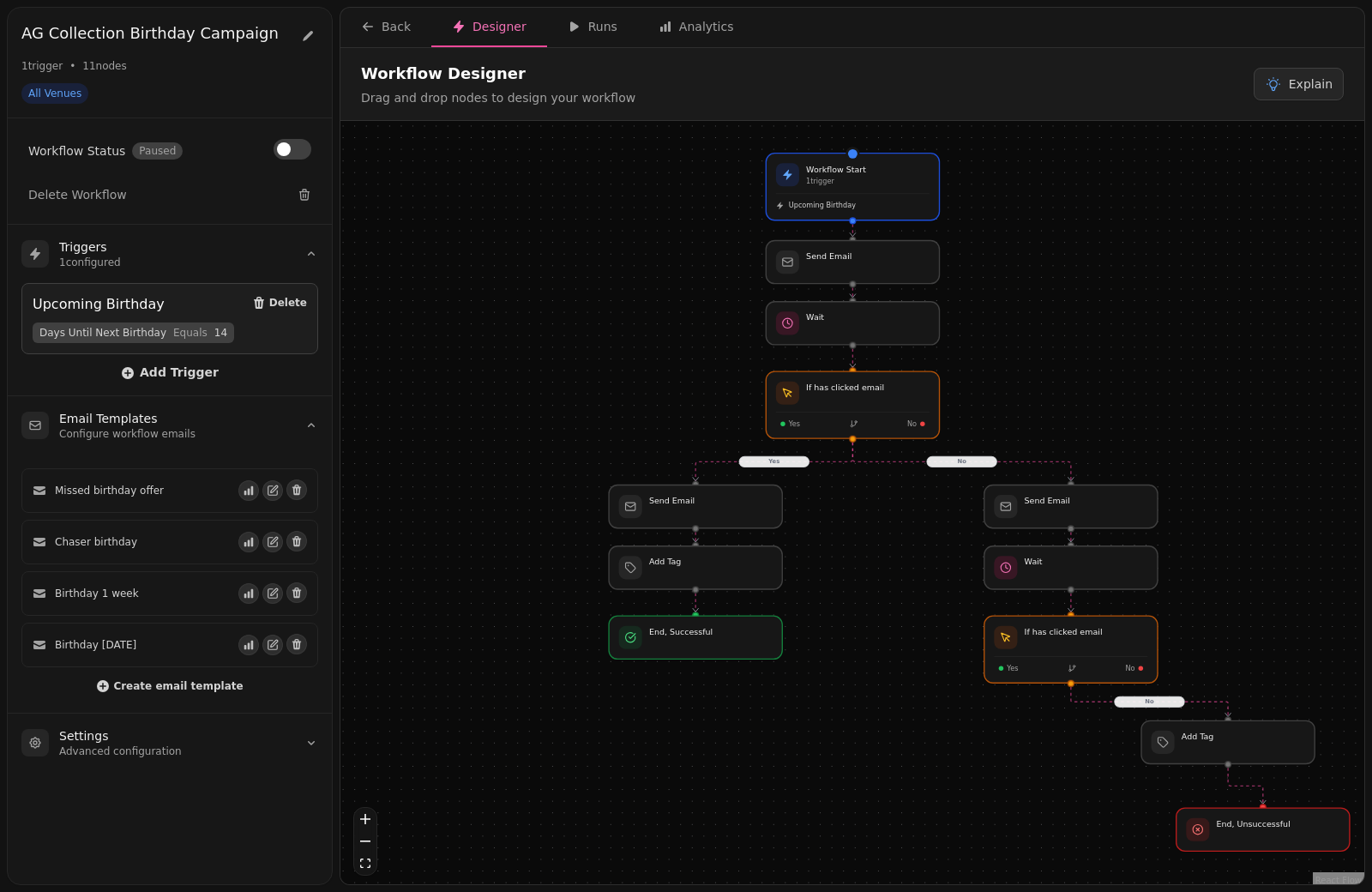
drag, startPoint x: 1167, startPoint y: 291, endPoint x: 1294, endPoint y: 287, distance: 127.1
click at [1294, 287] on div "No Yes No Workflow Start 1 trigger Upcoming Birthday End, Successful Send Email…" at bounding box center [852, 505] width 1024 height 768
